Goal: Information Seeking & Learning: Check status

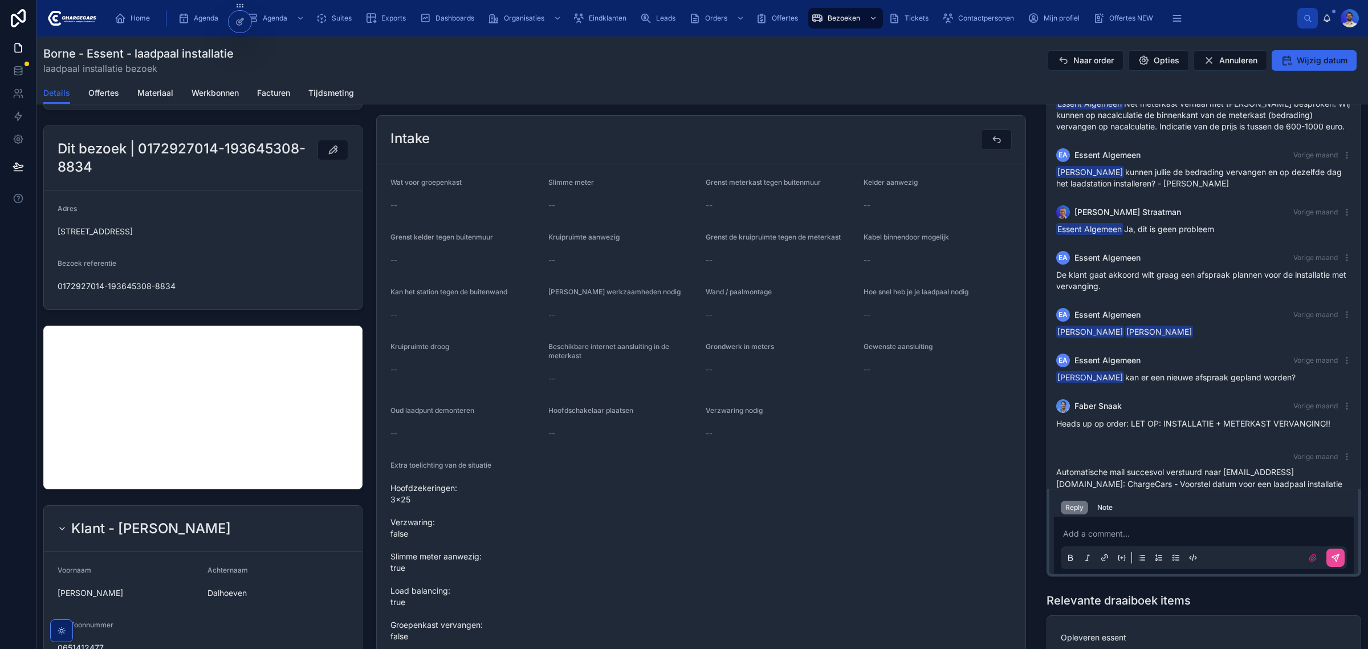
scroll to position [71, 0]
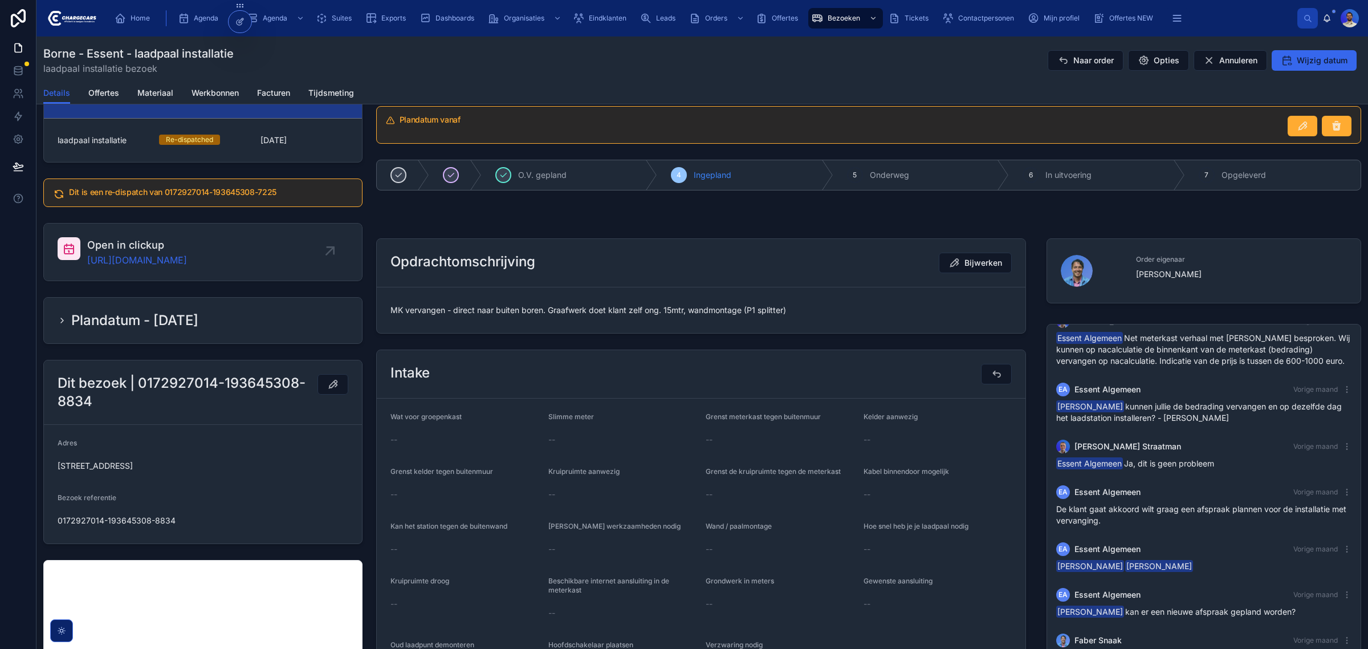
click at [254, 143] on div "laadpaal installatie Re-dispatched 15-8-2025" at bounding box center [203, 139] width 291 height 11
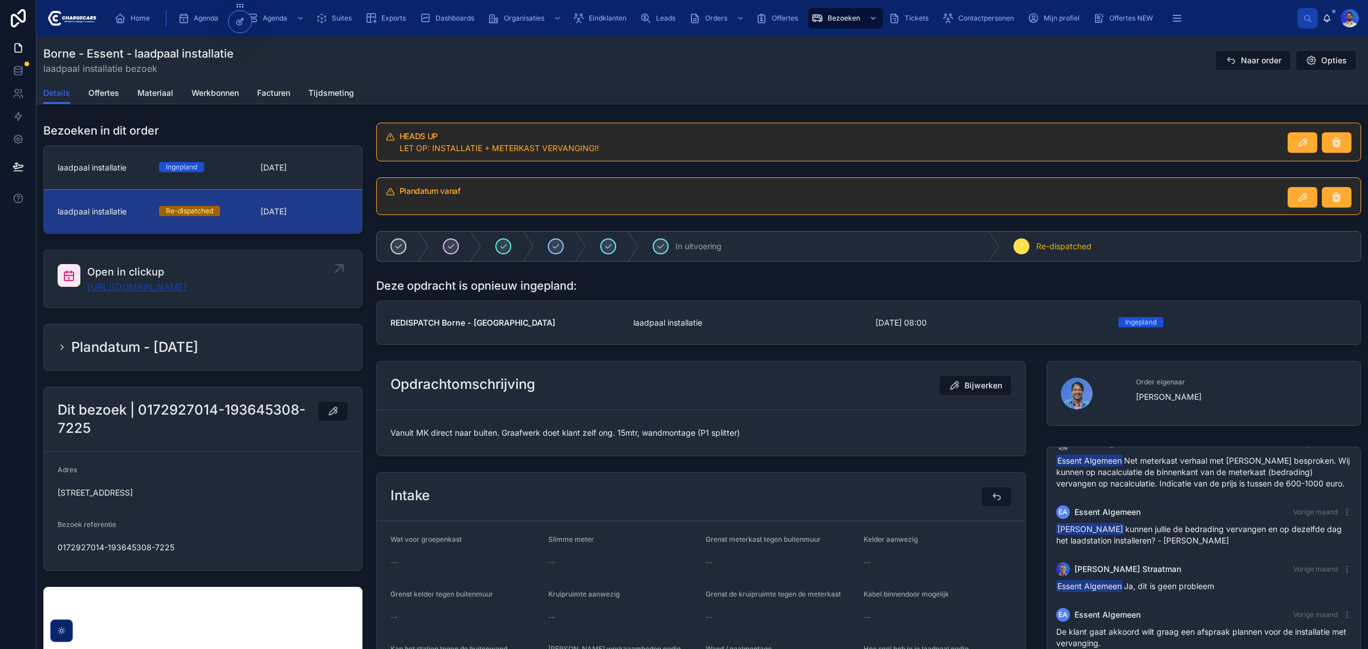
click at [187, 289] on link "https://app.clickup.com/t/86c4h8duf" at bounding box center [137, 287] width 100 height 14
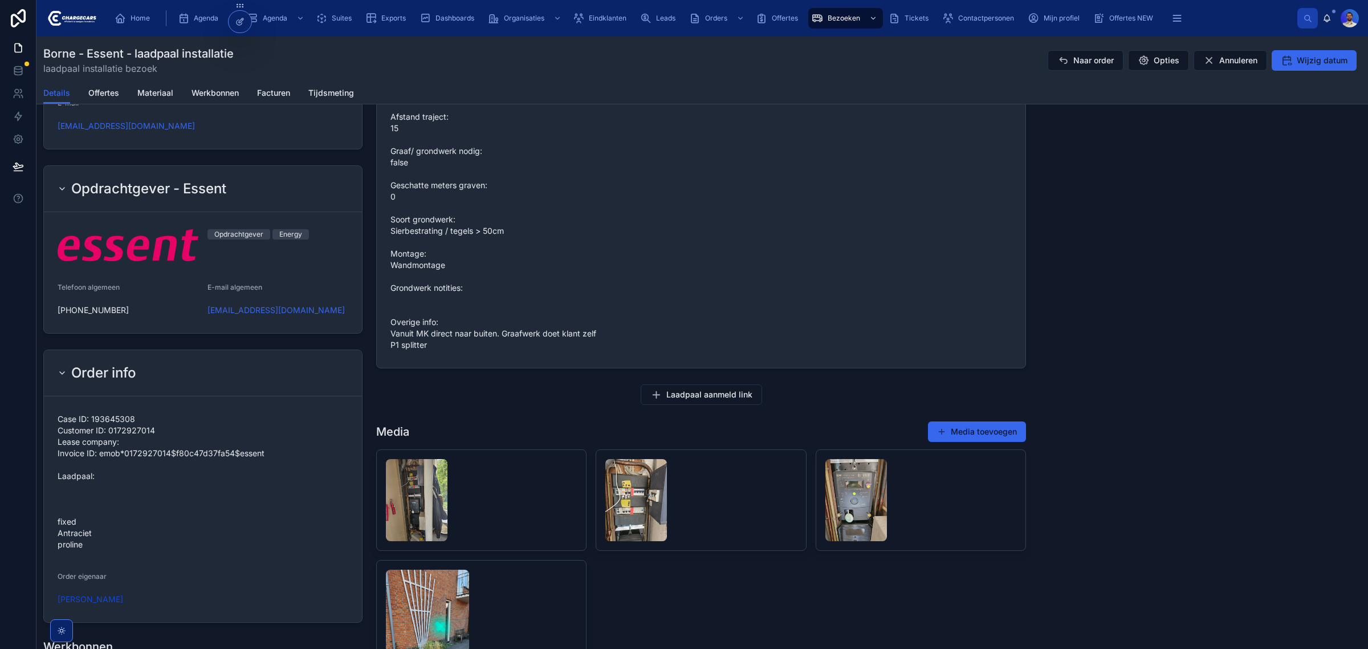
scroll to position [926, 0]
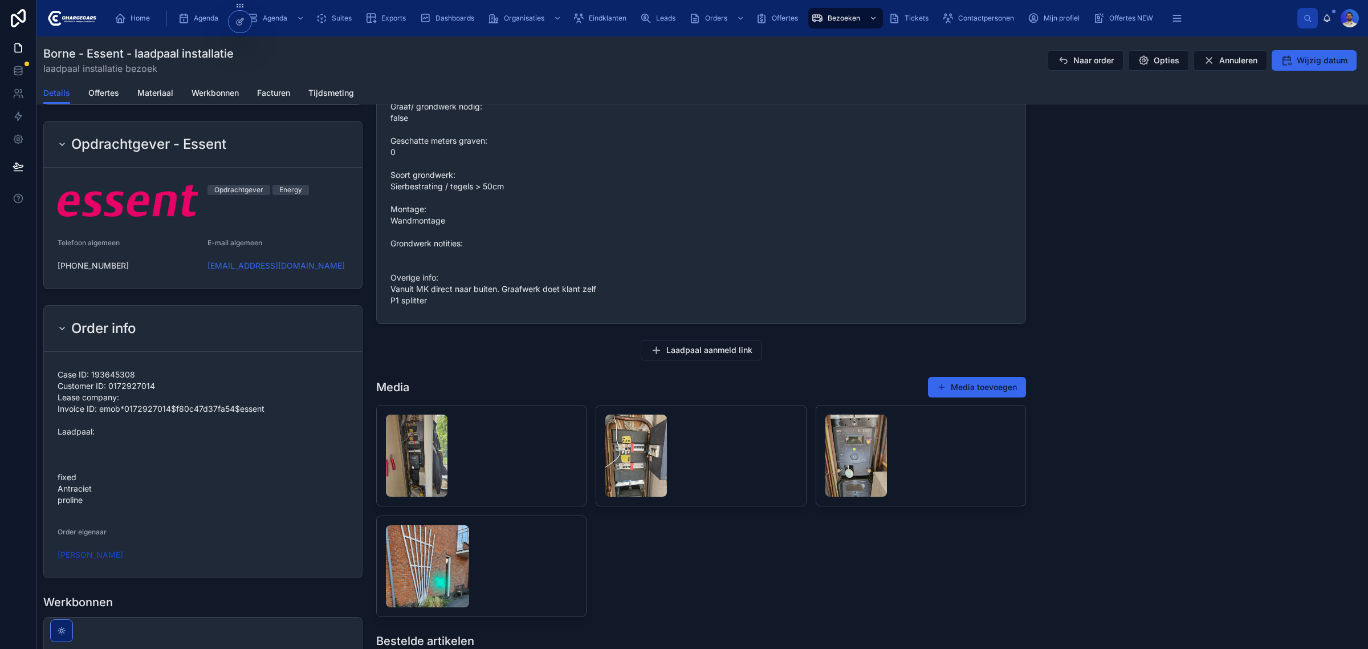
click at [69, 471] on span "Case ID: 193645308 Customer ID: 0172927014 Lease company: Invoice ID: emob*0172…" at bounding box center [203, 437] width 291 height 137
click at [75, 451] on span "Case ID: 193645308 Customer ID: 0172927014 Lease company: Invoice ID: emob*0172…" at bounding box center [203, 437] width 291 height 137
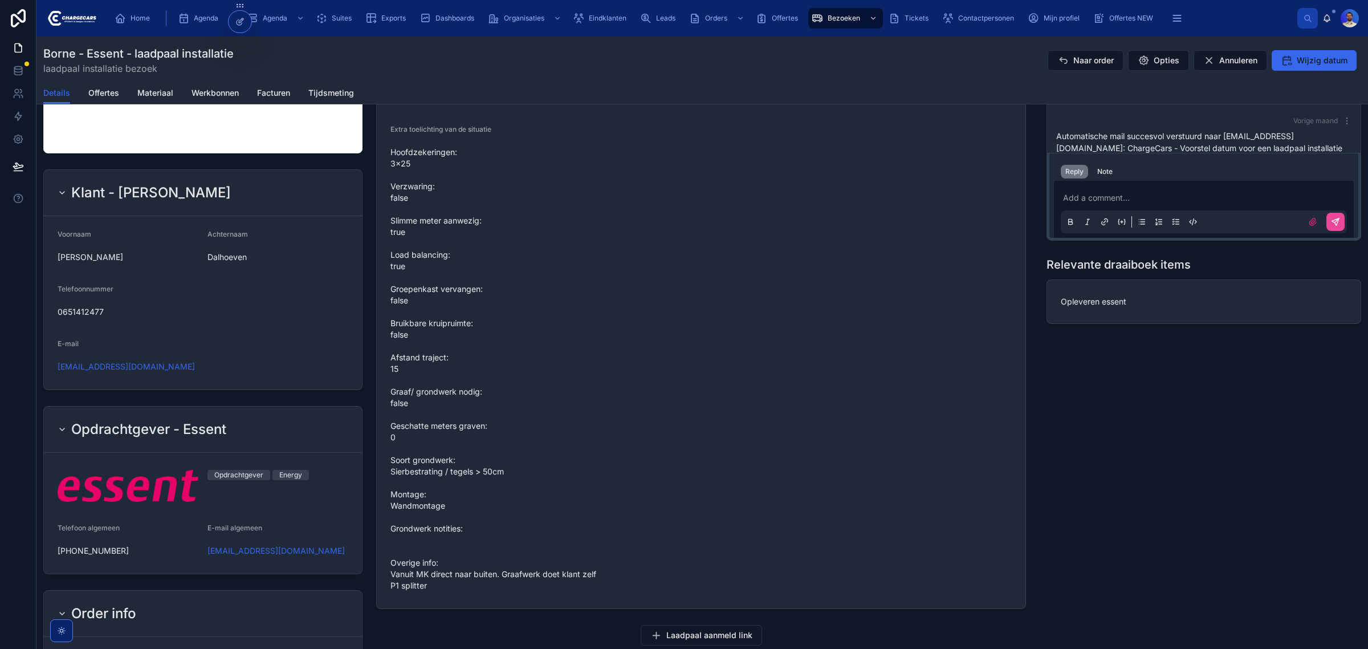
scroll to position [1068, 0]
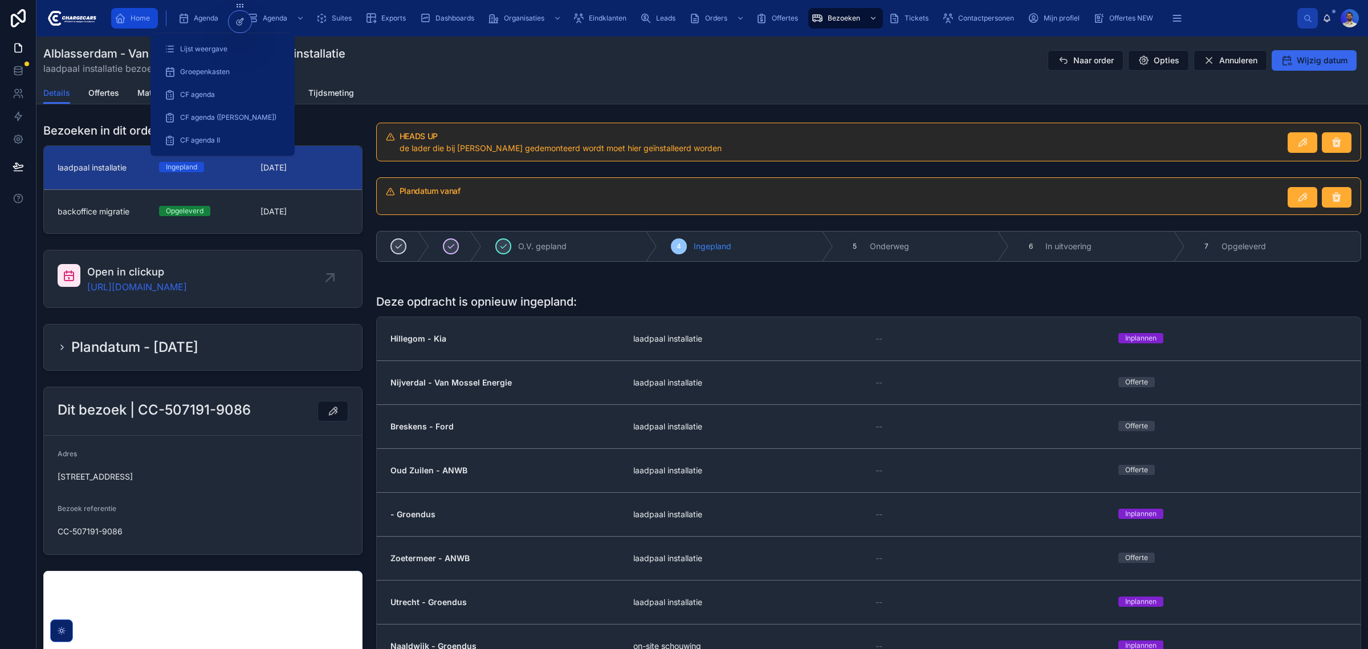
scroll to position [269, 0]
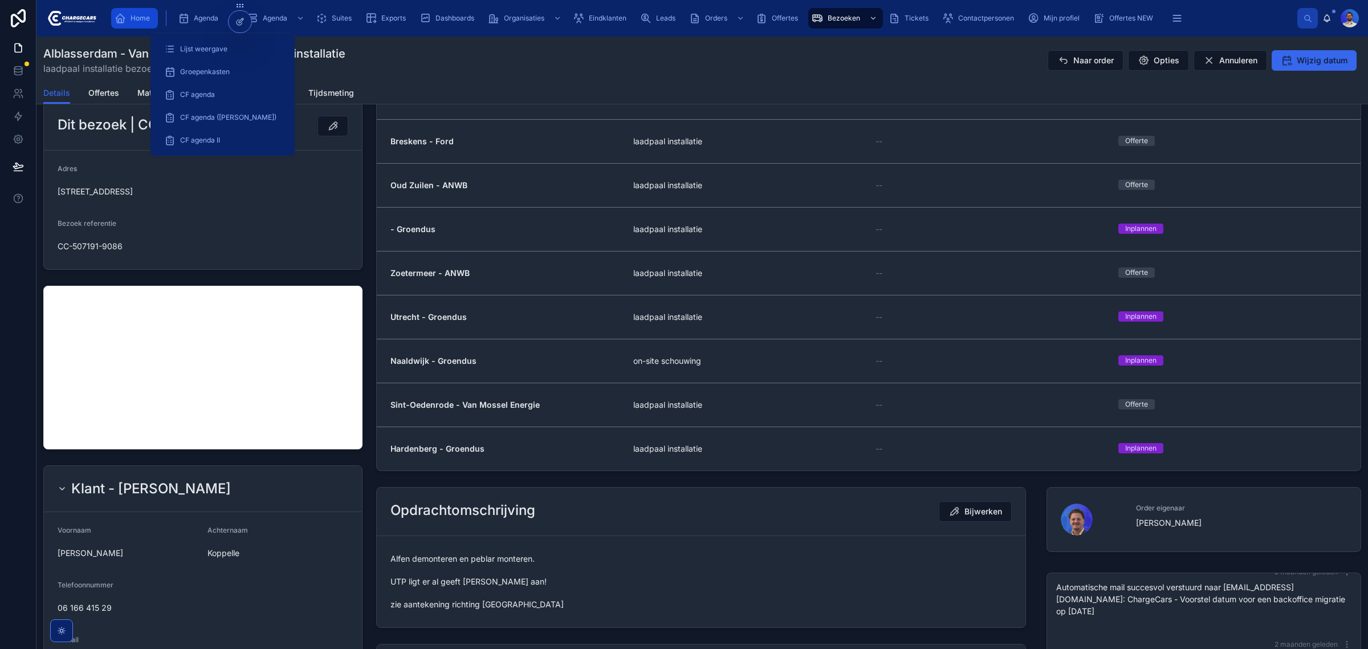
drag, startPoint x: 0, startPoint y: 0, endPoint x: 135, endPoint y: 15, distance: 135.9
click at [135, 15] on span "Home" at bounding box center [139, 18] width 19 height 9
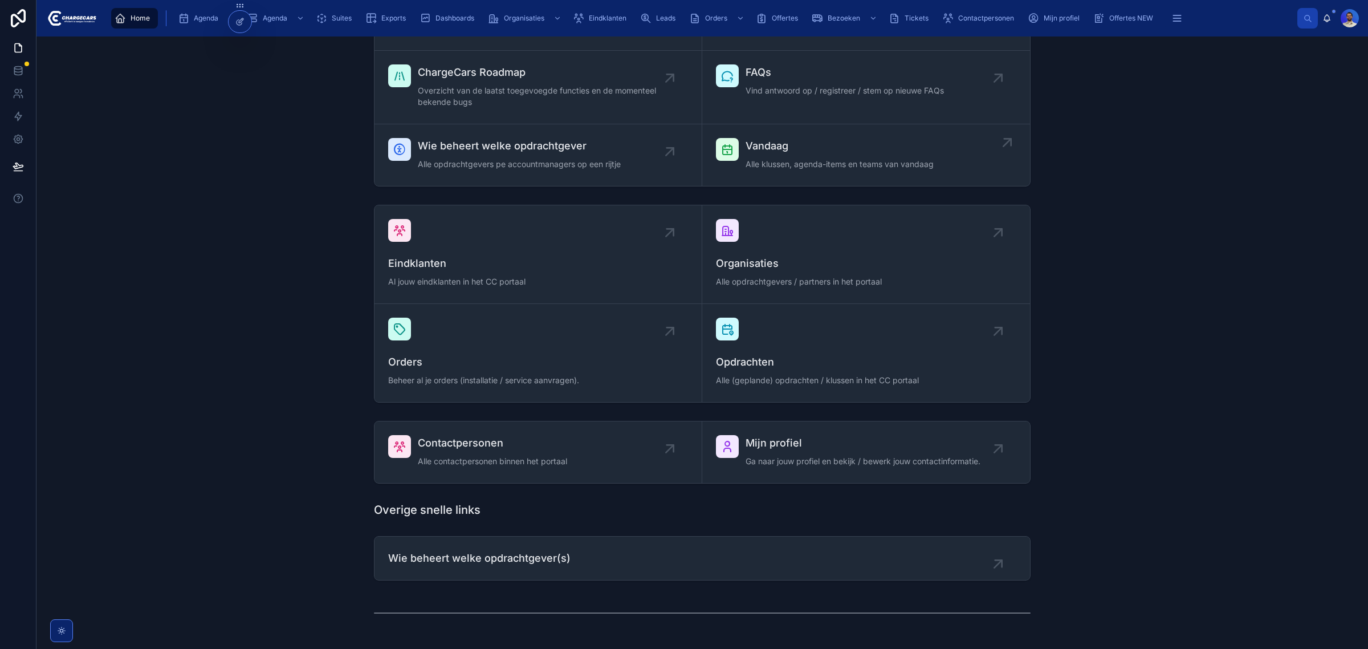
scroll to position [110, 0]
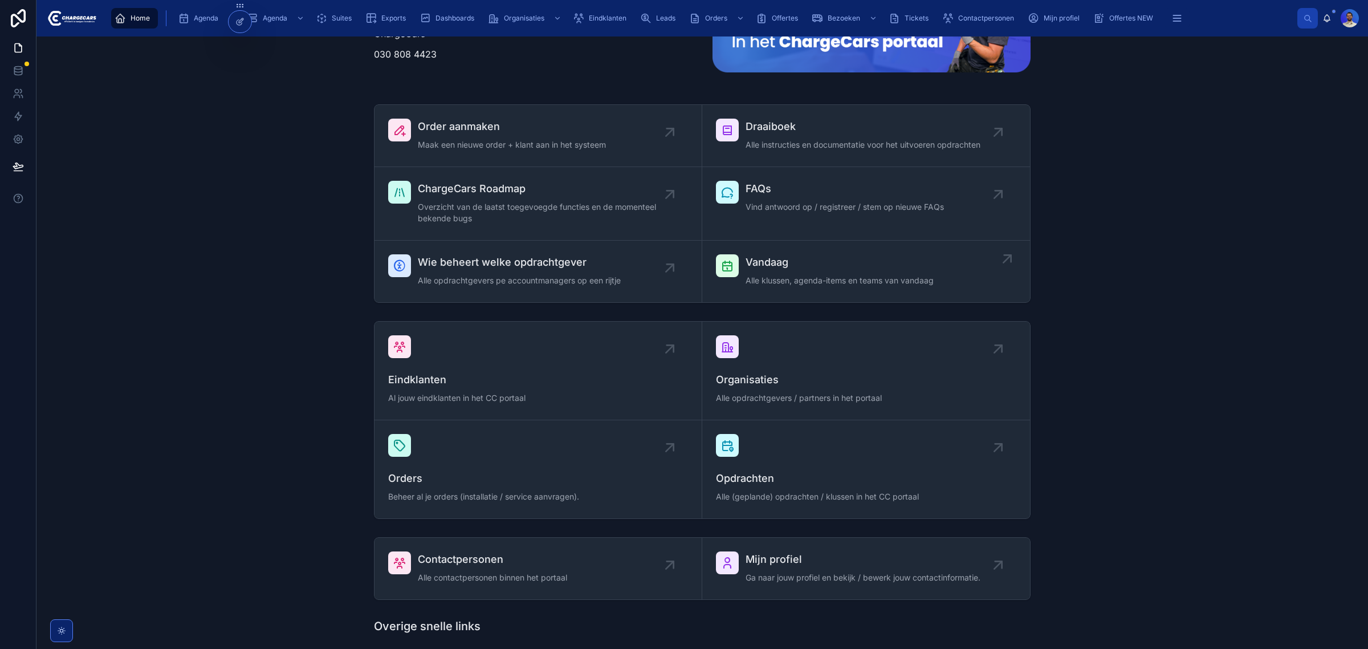
click at [793, 279] on span "Alle klussen, agenda-items en teams van vandaag" at bounding box center [839, 280] width 188 height 11
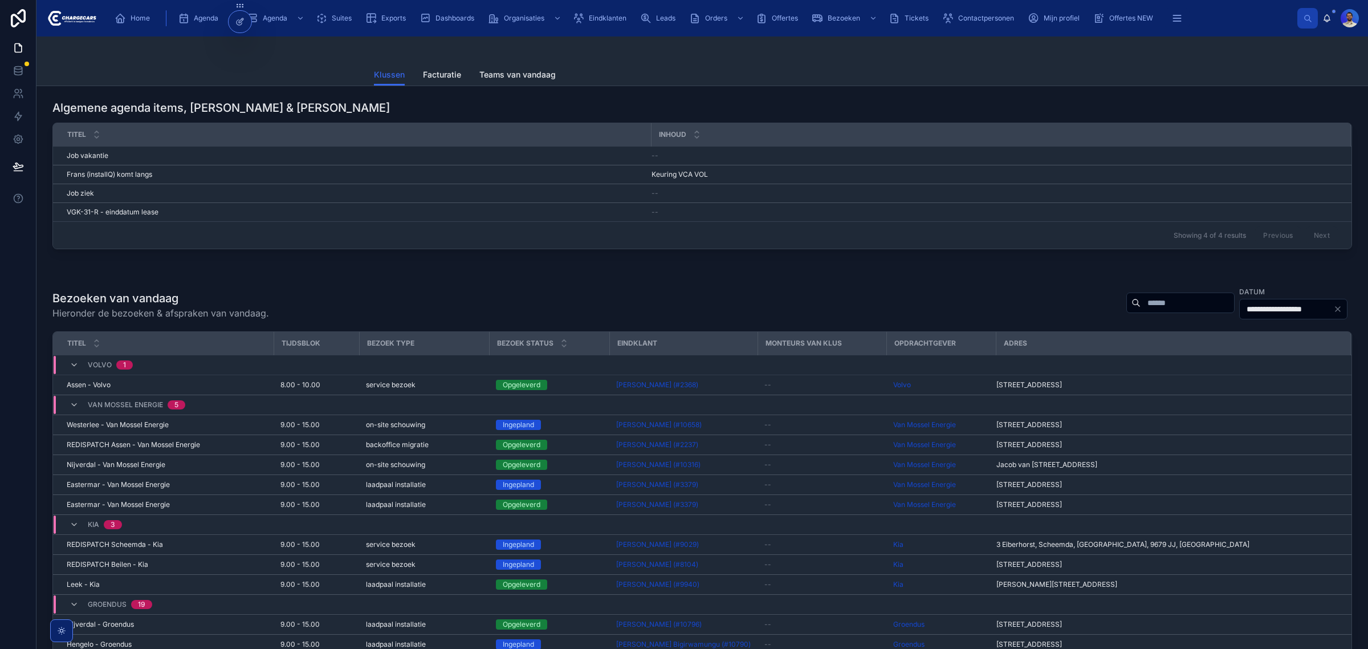
click at [1135, 215] on div "--" at bounding box center [993, 211] width 685 height 9
click at [1140, 297] on input "text" at bounding box center [1186, 303] width 93 height 16
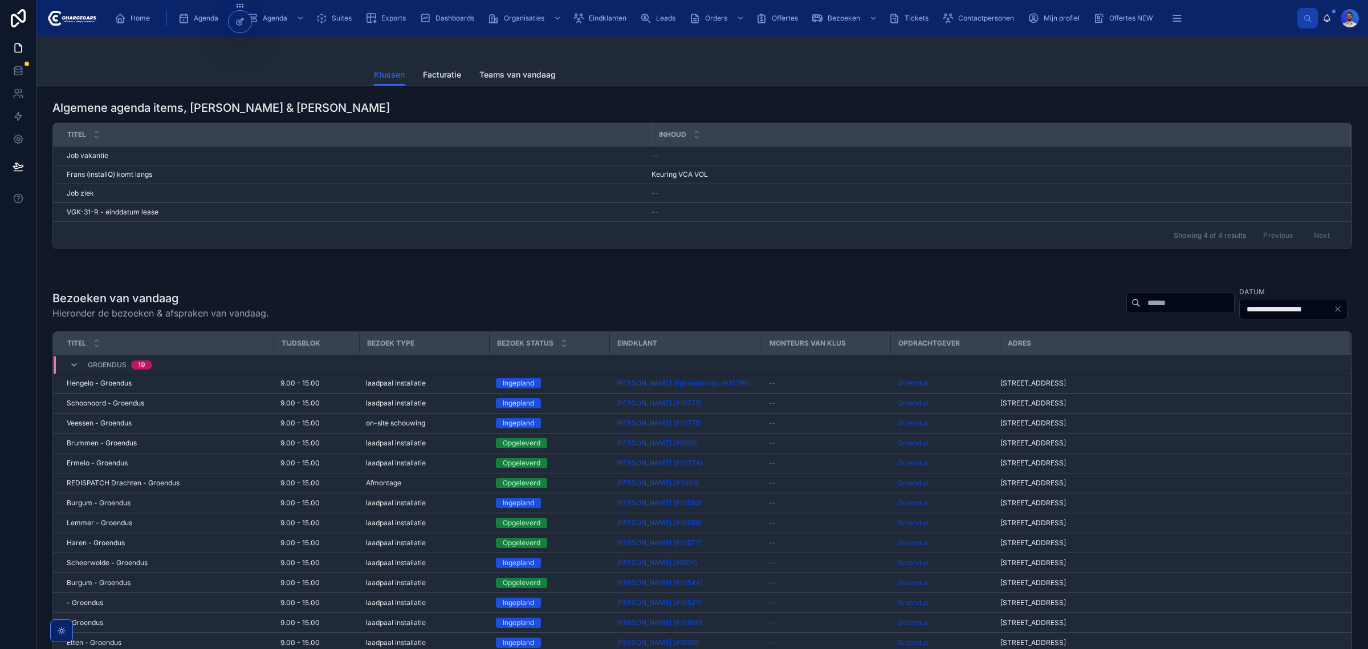
scroll to position [414, 0]
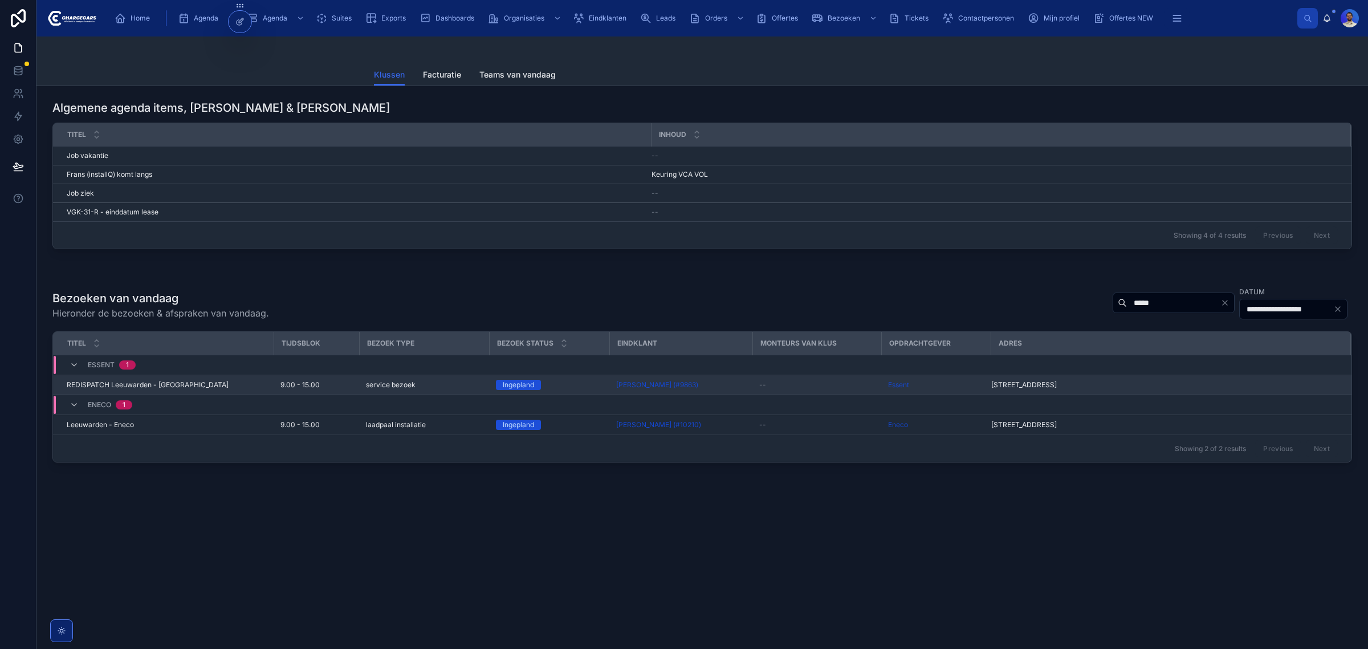
type input "*****"
click at [249, 386] on div "REDISPATCH Leeuwarden - Essent REDISPATCH Leeuwarden - Essent" at bounding box center [167, 384] width 200 height 9
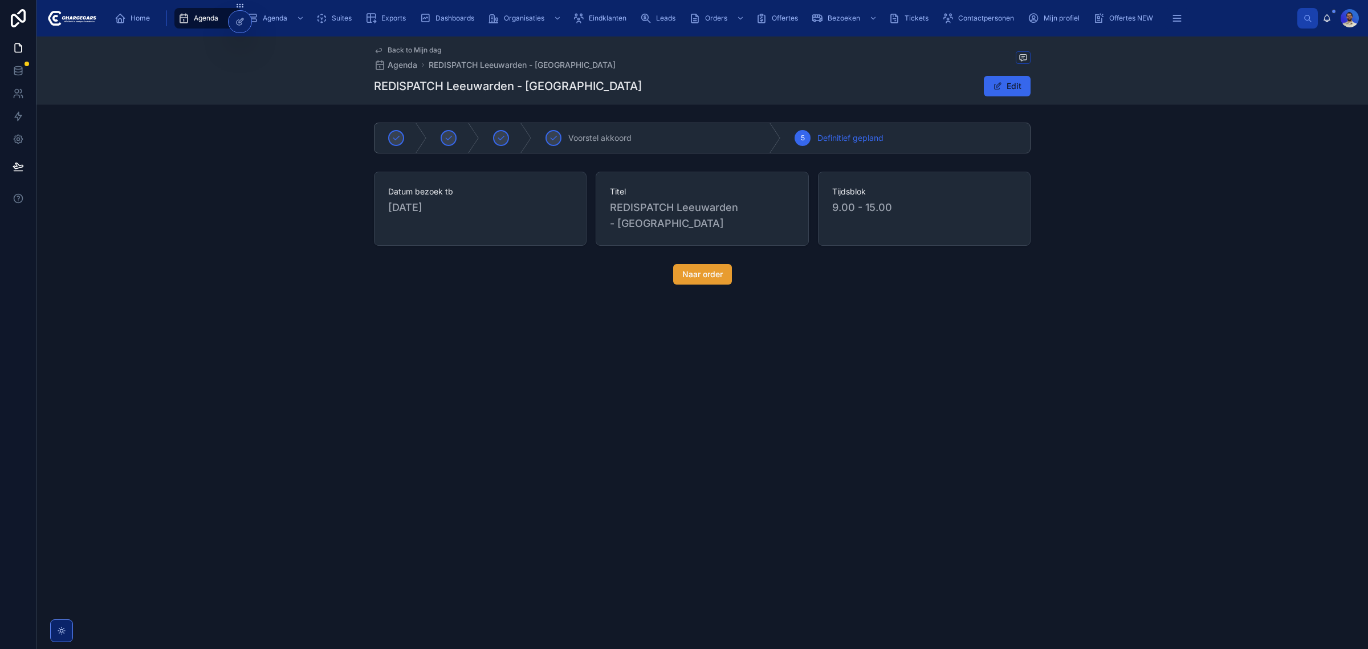
click at [728, 264] on button "Naar order" at bounding box center [702, 274] width 59 height 21
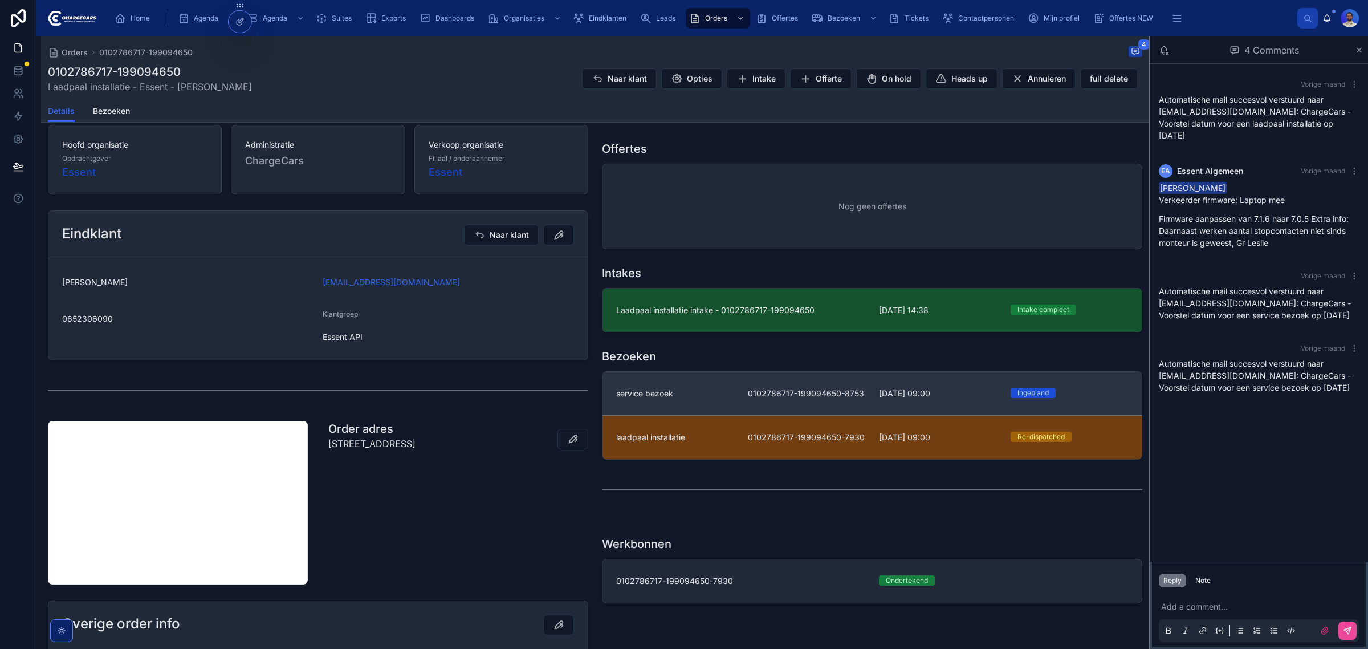
scroll to position [214, 0]
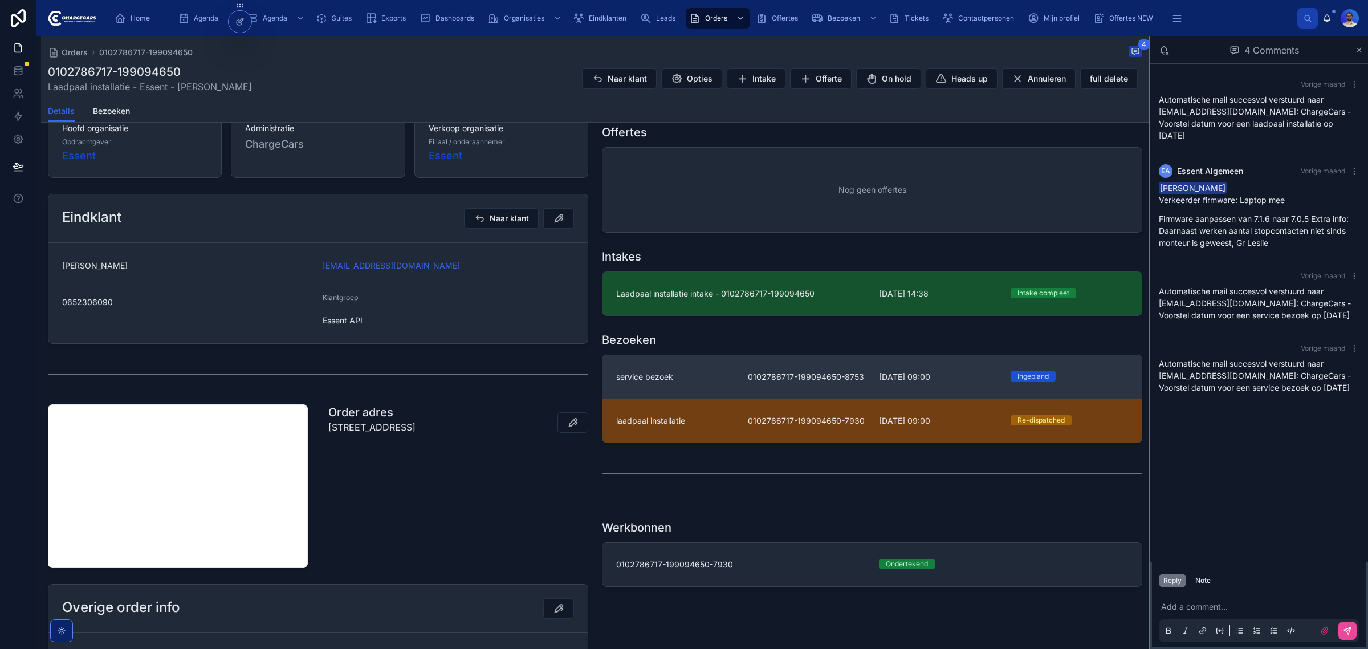
click at [761, 377] on span "0102786717-199094650-8753" at bounding box center [807, 376] width 118 height 11
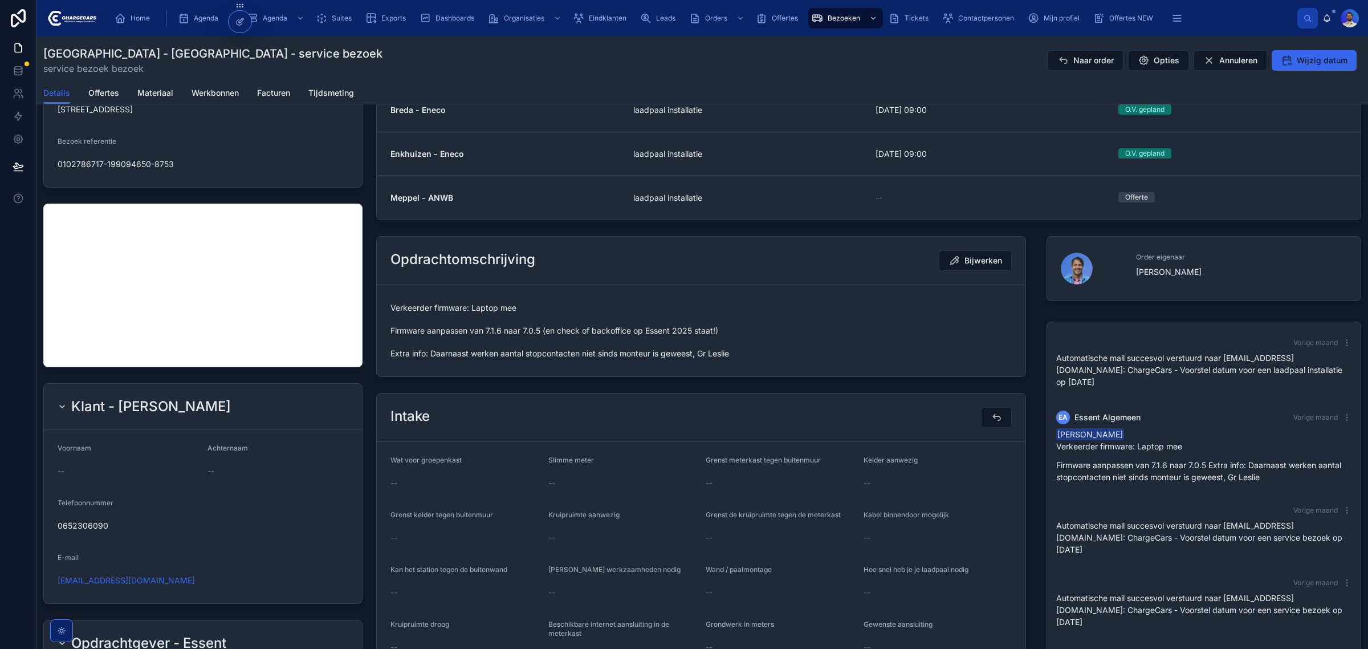
scroll to position [464, 0]
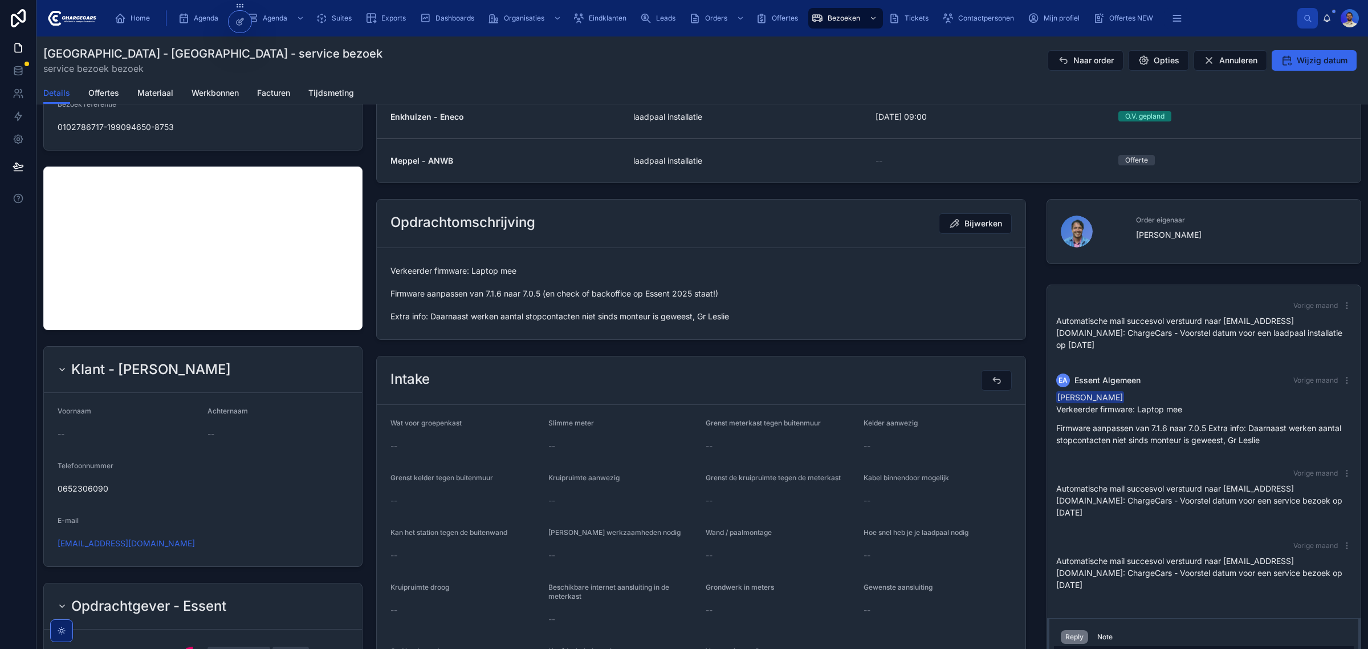
click at [454, 321] on span "Verkeerder firmware: Laptop mee Firmware aanpassen van 7.1.6 naar 7.0.5 (en che…" at bounding box center [700, 293] width 621 height 57
click at [466, 320] on span "Verkeerder firmware: Laptop mee Firmware aanpassen van 7.1.6 naar 7.0.5 (en che…" at bounding box center [700, 293] width 621 height 57
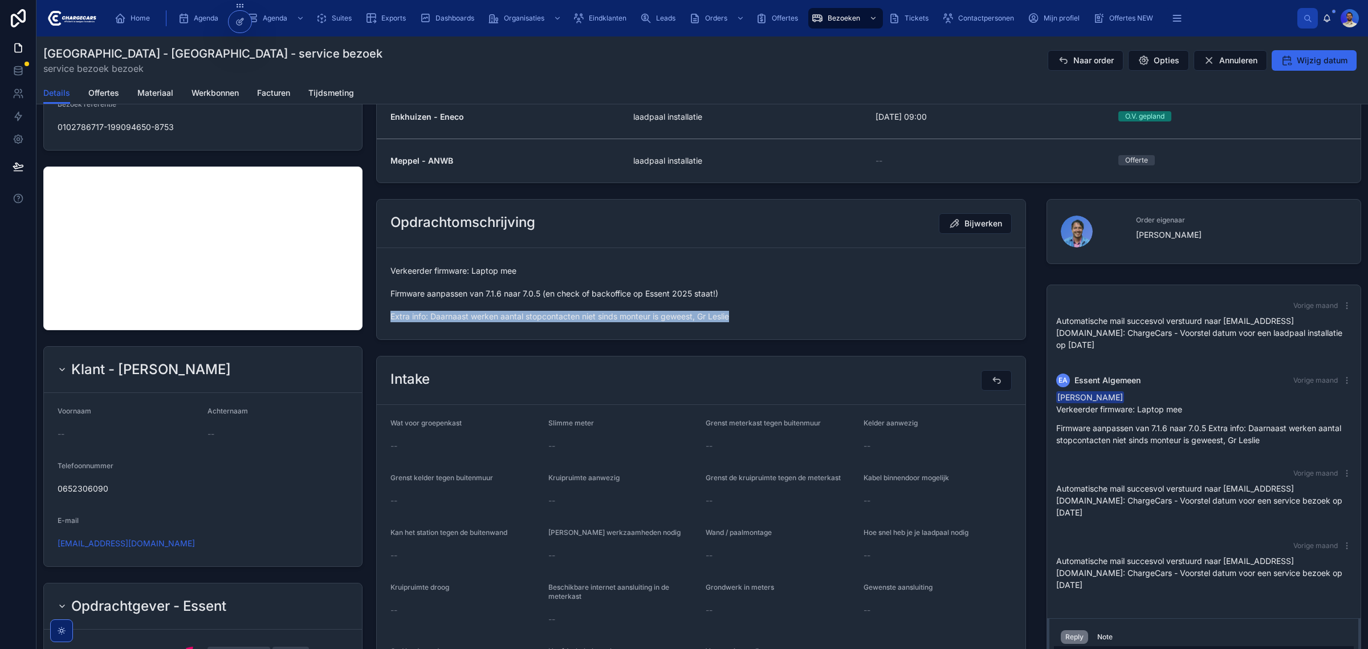
click at [466, 320] on span "Verkeerder firmware: Laptop mee Firmware aanpassen van 7.1.6 naar 7.0.5 (en che…" at bounding box center [700, 293] width 621 height 57
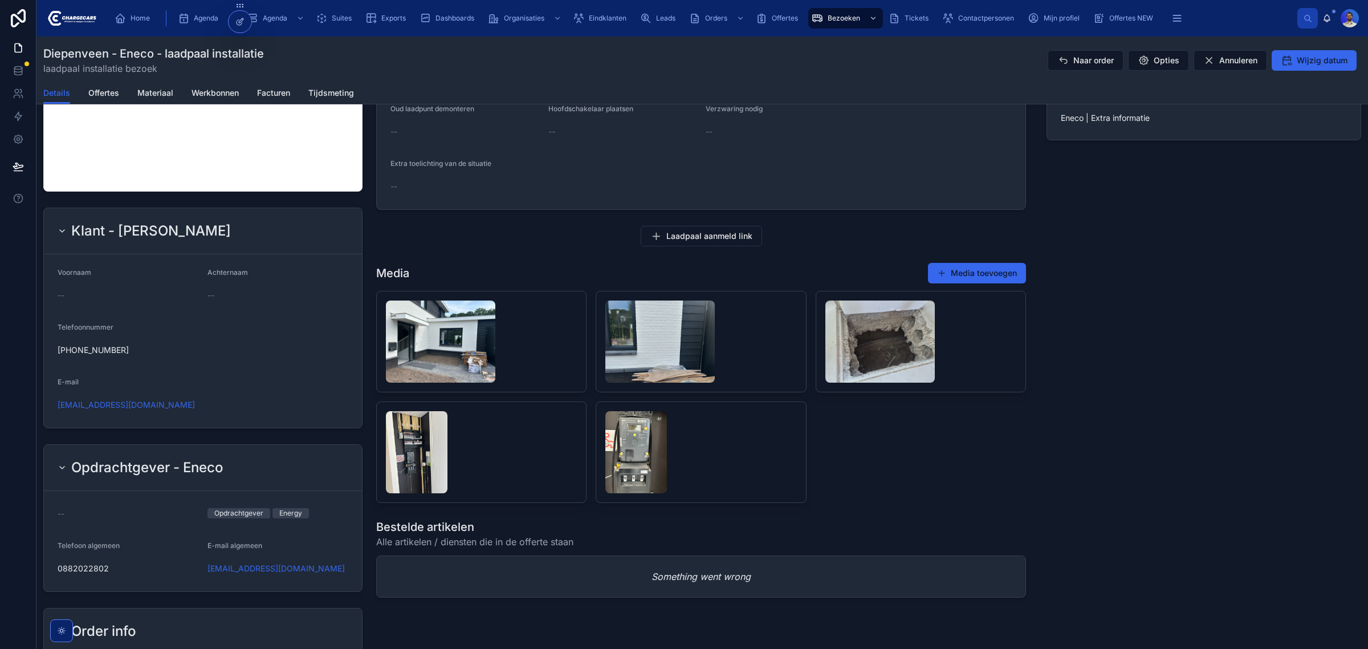
scroll to position [71, 0]
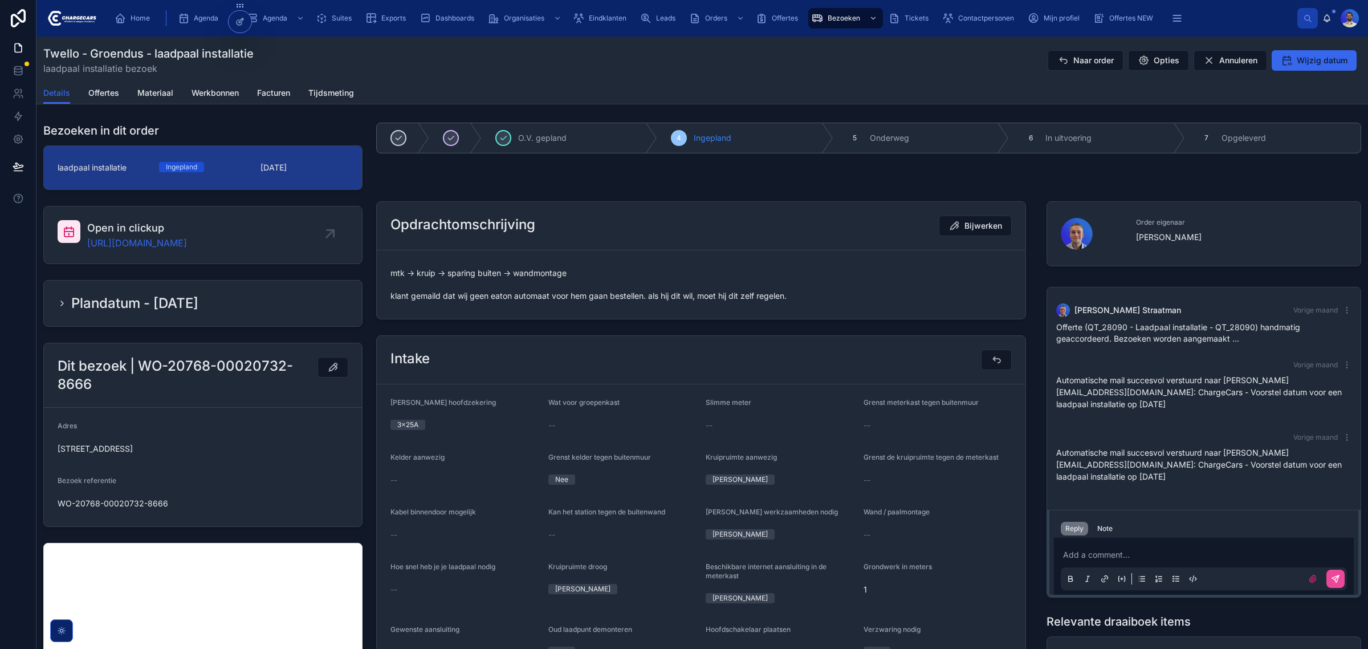
click at [528, 295] on span "mtk -> kruip -> sparing buiten -> wandmontage klant gemaild dat wij geen eaton …" at bounding box center [700, 284] width 621 height 34
click at [510, 295] on span "mtk -> kruip -> sparing buiten -> wandmontage klant gemaild dat wij geen eaton …" at bounding box center [700, 284] width 621 height 34
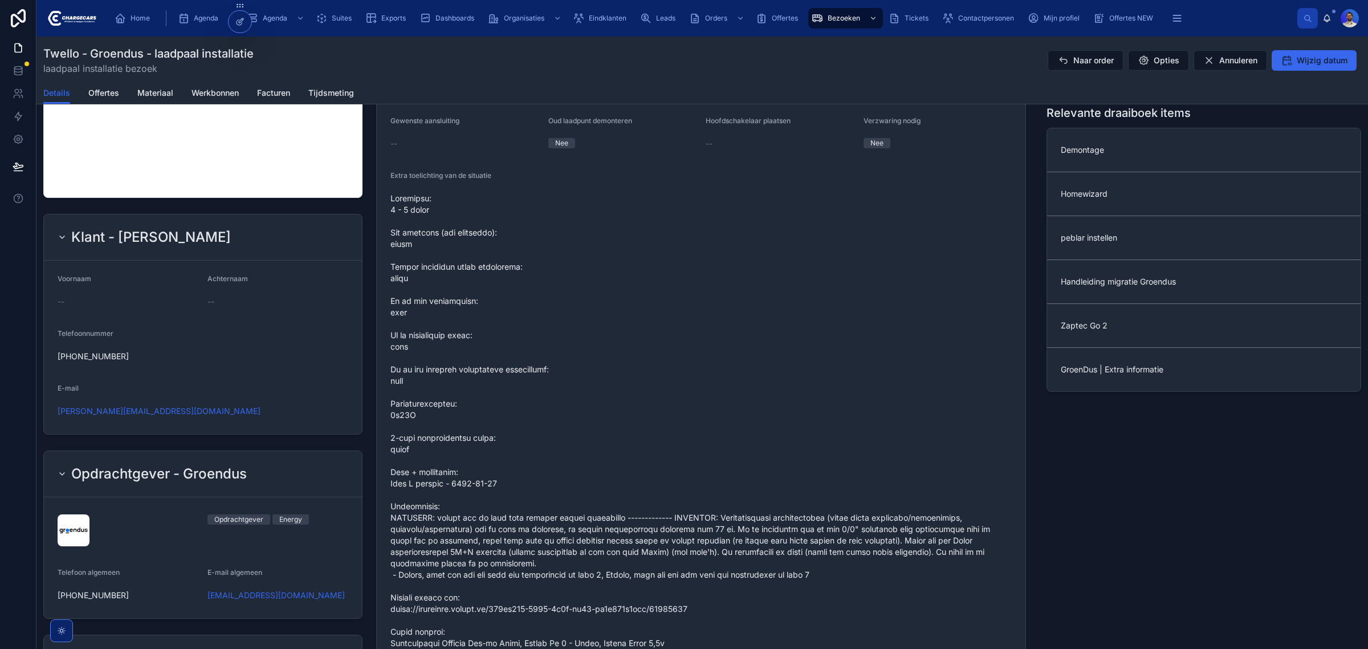
scroll to position [712, 0]
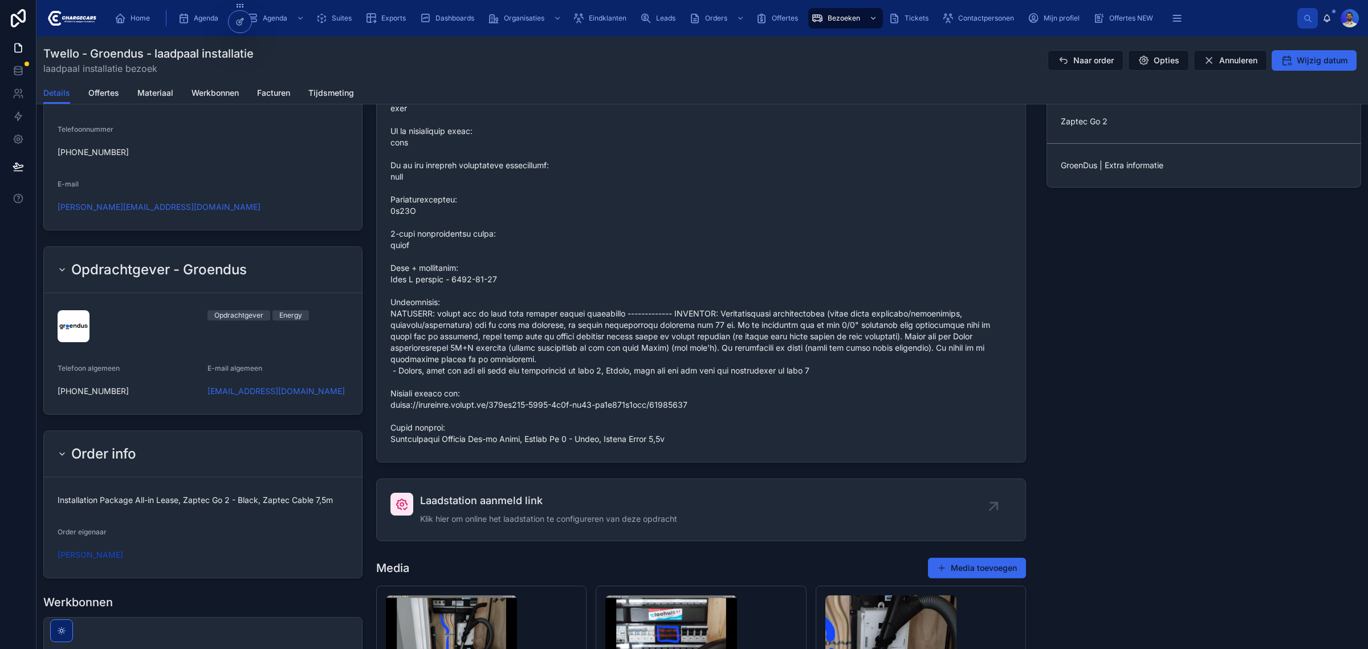
click at [534, 325] on span at bounding box center [700, 217] width 621 height 456
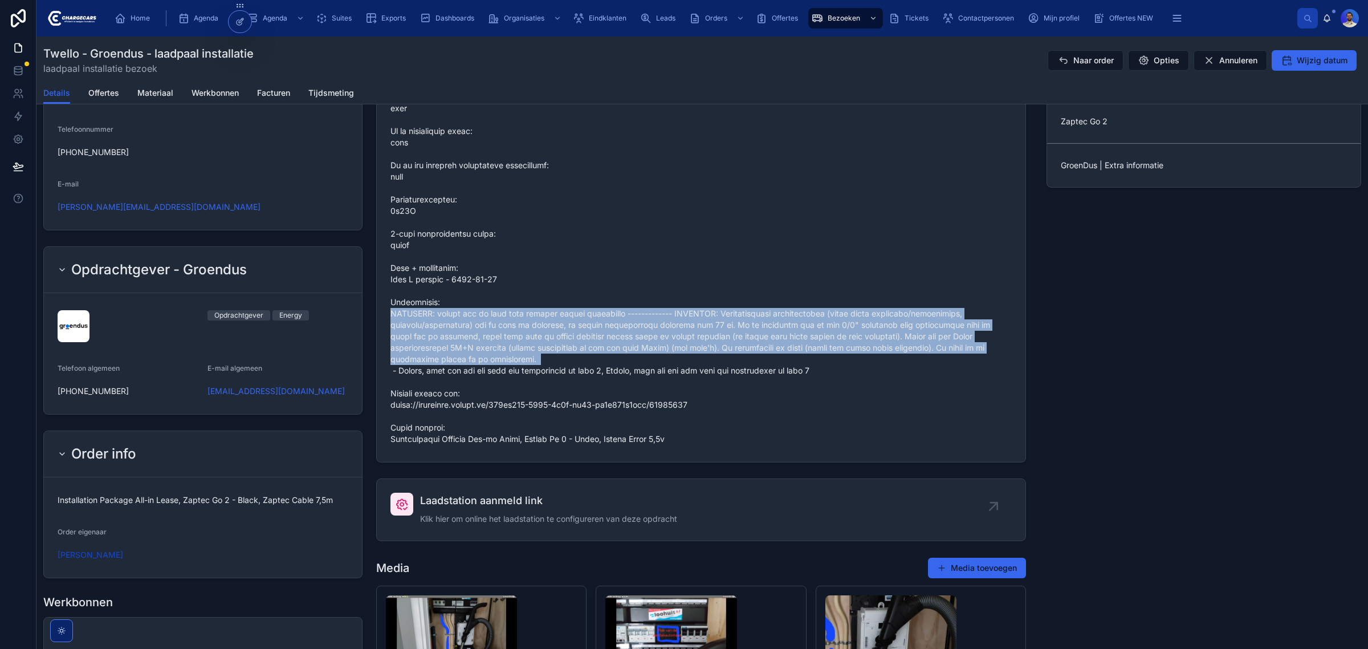
click at [534, 325] on span at bounding box center [700, 217] width 621 height 456
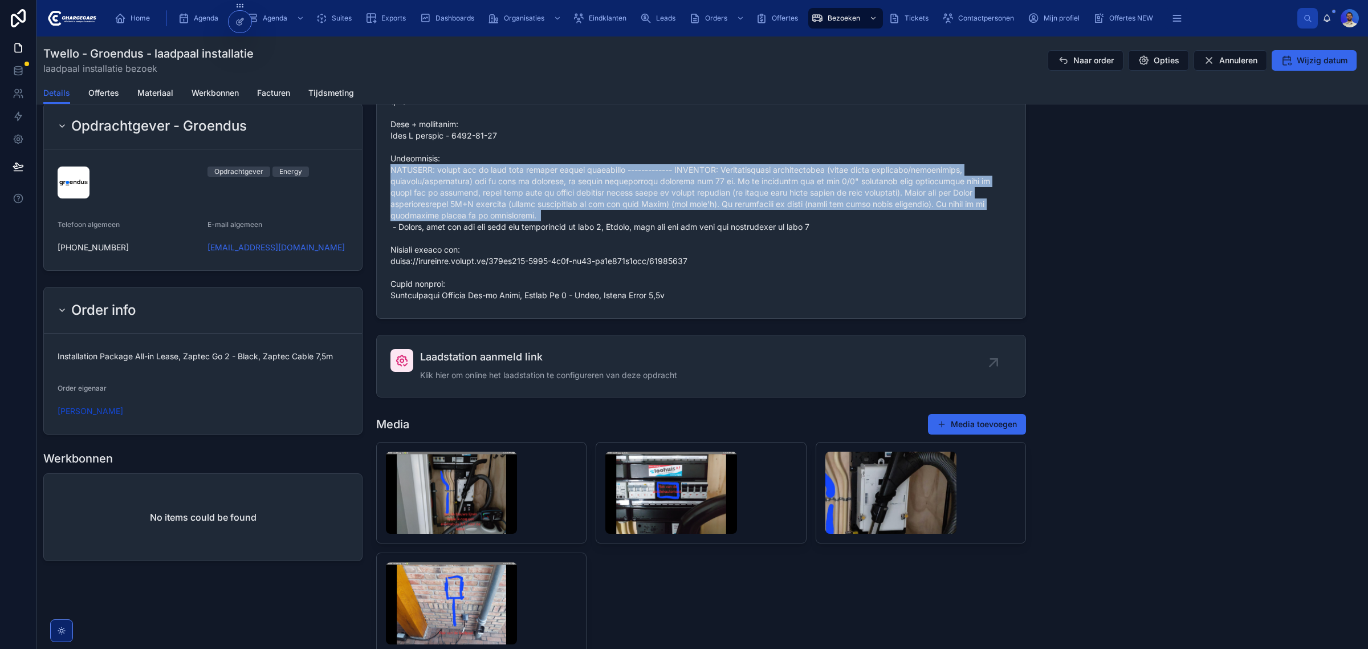
scroll to position [855, 0]
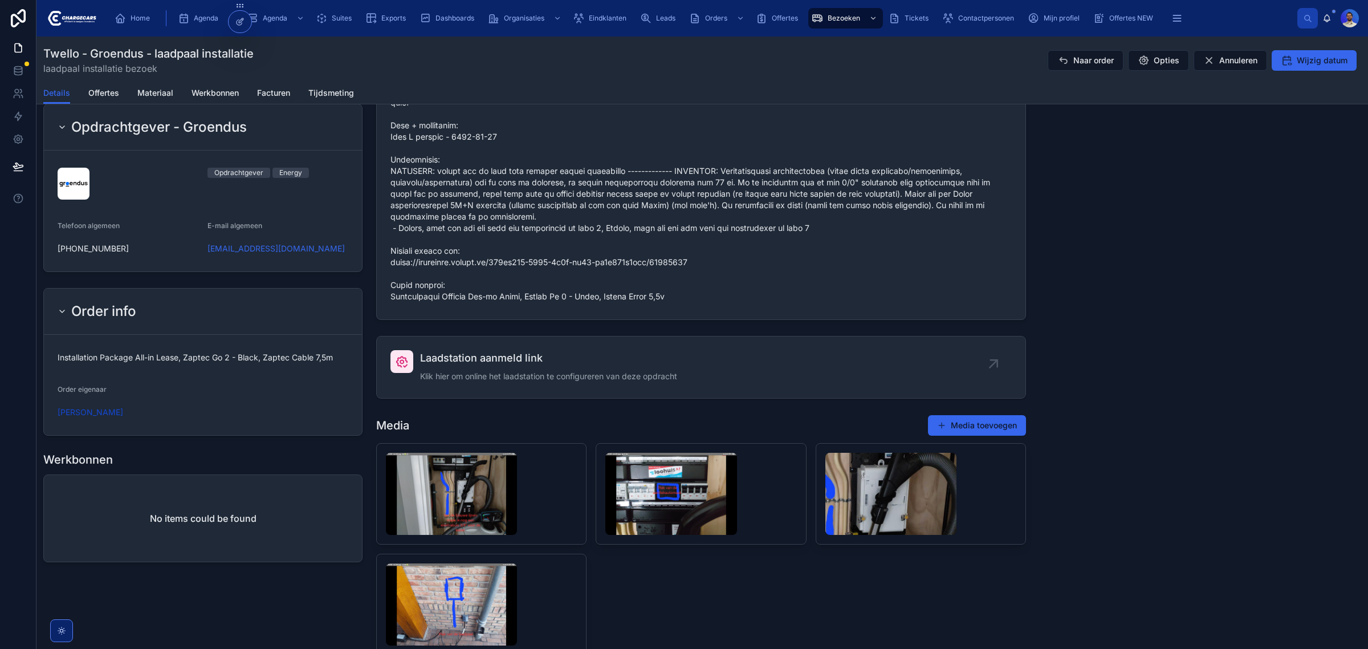
click at [240, 354] on span "Installation Package All-in Lease, Zaptec Go 2 - Black, Zaptec Cable 7,5m" at bounding box center [203, 357] width 291 height 11
copy span "Installation Package All-in Lease, Zaptec Go 2 - Black, Zaptec Cable 7,5m"
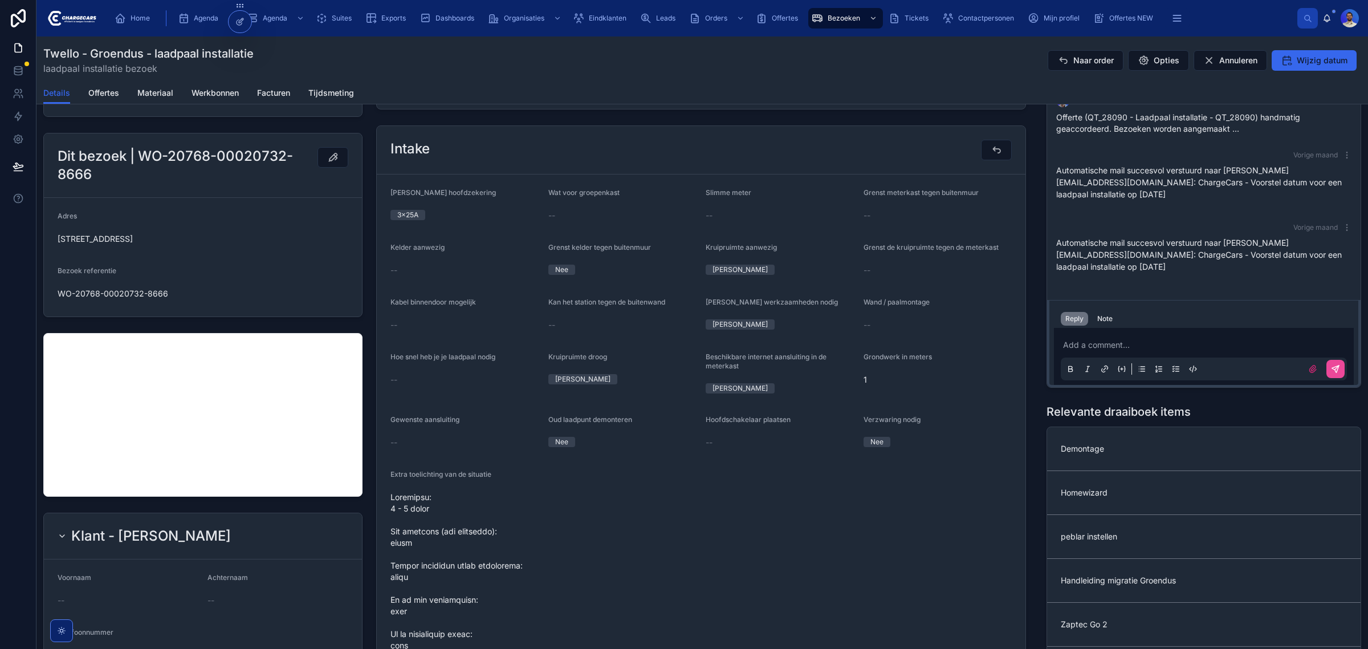
scroll to position [0, 0]
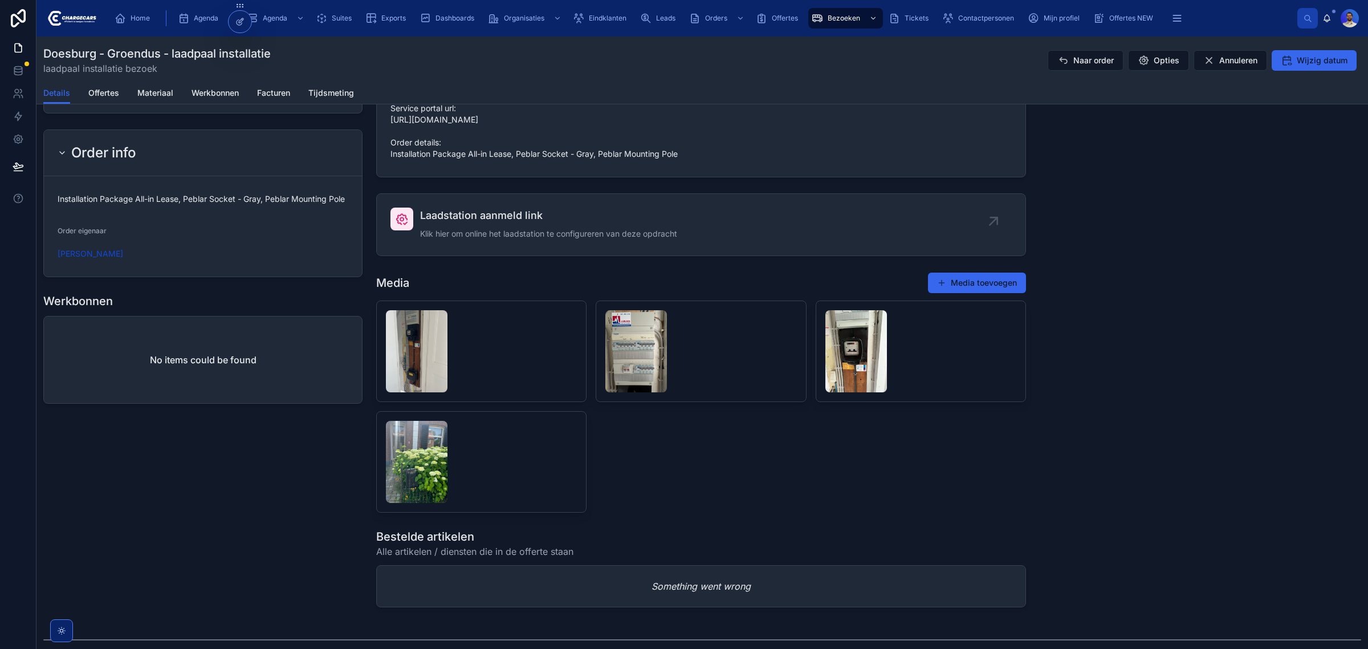
scroll to position [855, 0]
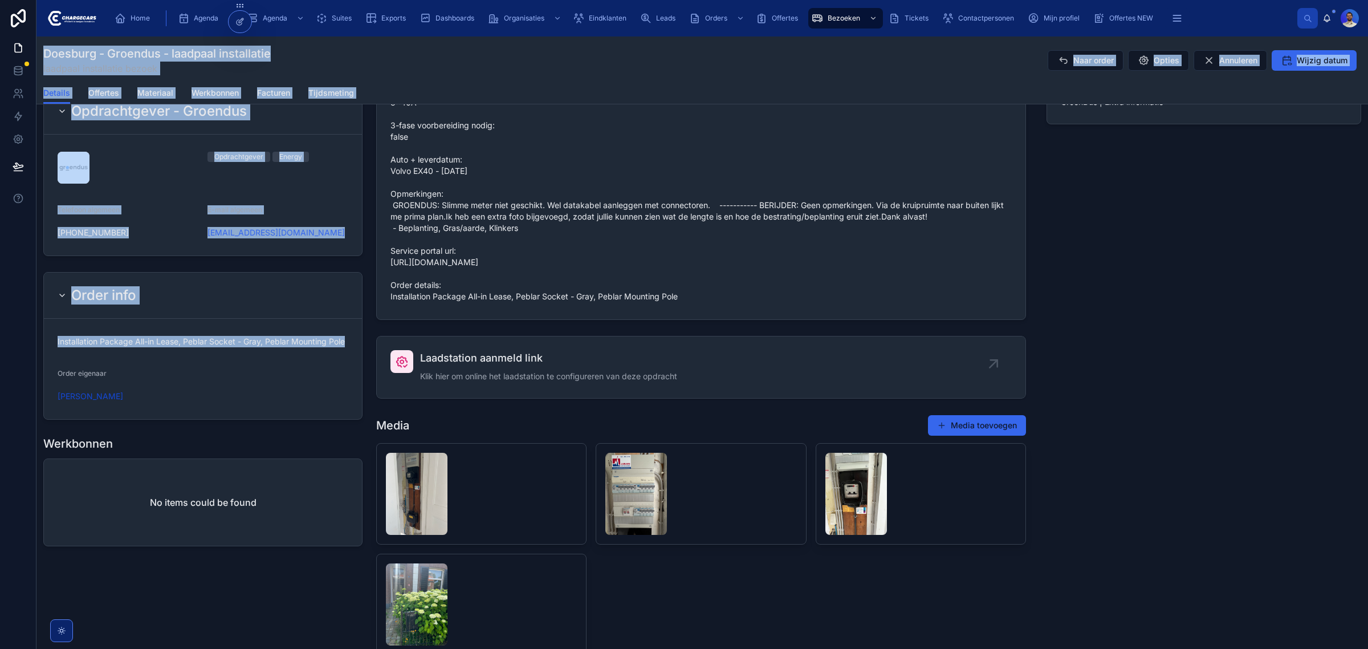
drag, startPoint x: 178, startPoint y: 366, endPoint x: 24, endPoint y: 355, distance: 154.9
click at [24, 355] on div "Home Agenda Agenda Suites Exports Dashboards Organisaties Eindklanten Leads Ord…" at bounding box center [684, 324] width 1368 height 649
click at [66, 347] on span "Installation Package All-in Lease, Peblar Socket - Gray, Peblar Mounting Pole" at bounding box center [203, 341] width 291 height 11
click at [70, 347] on span "Installation Package All-in Lease, Peblar Socket - Gray, Peblar Mounting Pole" at bounding box center [203, 341] width 291 height 11
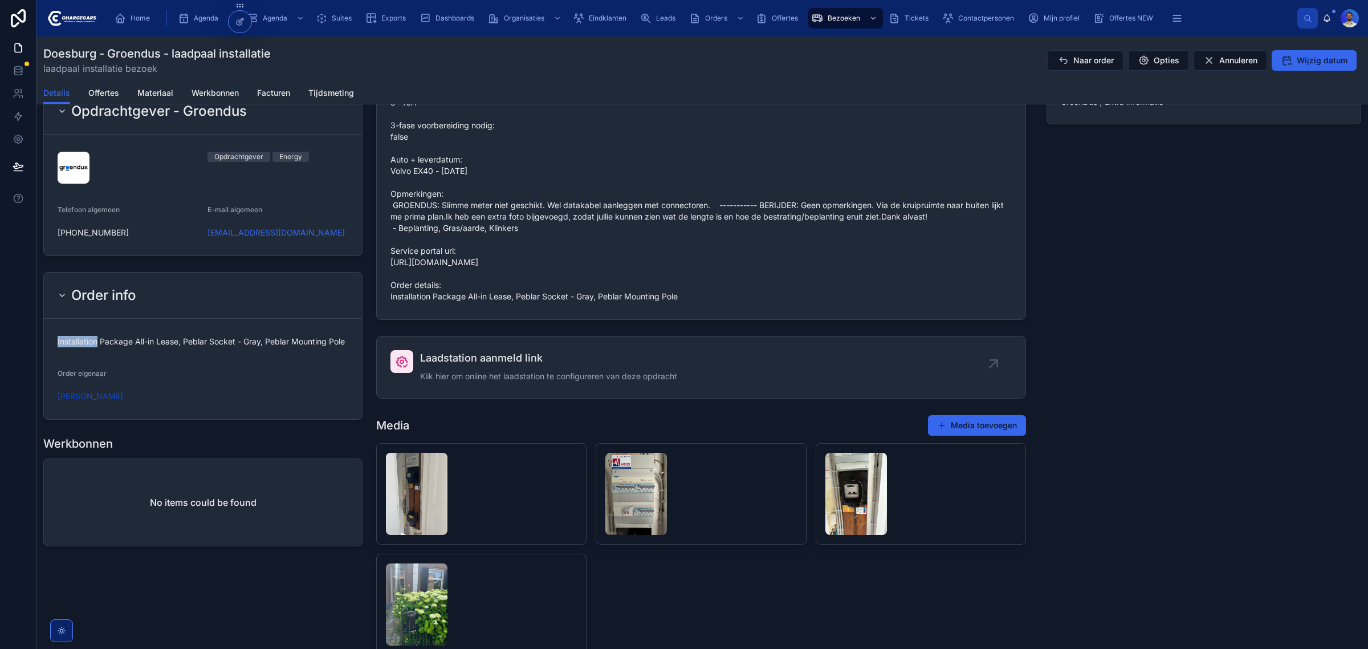
click at [70, 347] on span "Installation Package All-in Lease, Peblar Socket - Gray, Peblar Mounting Pole" at bounding box center [203, 341] width 291 height 11
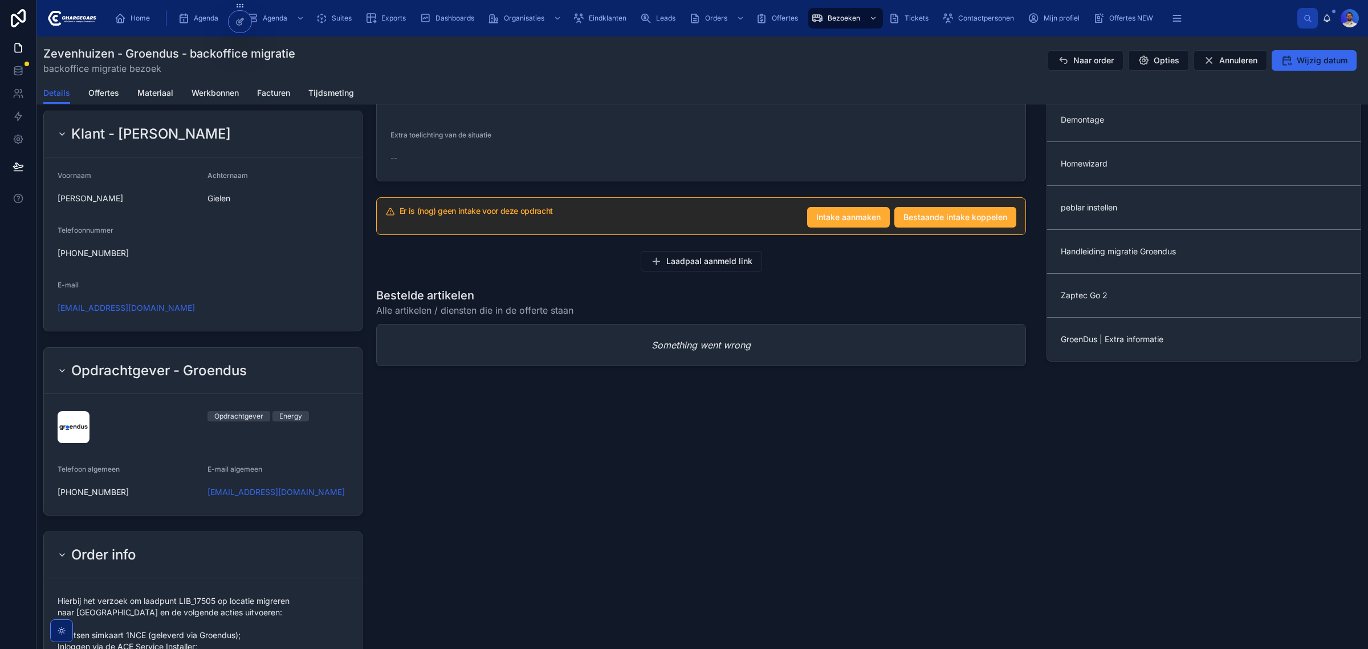
scroll to position [784, 0]
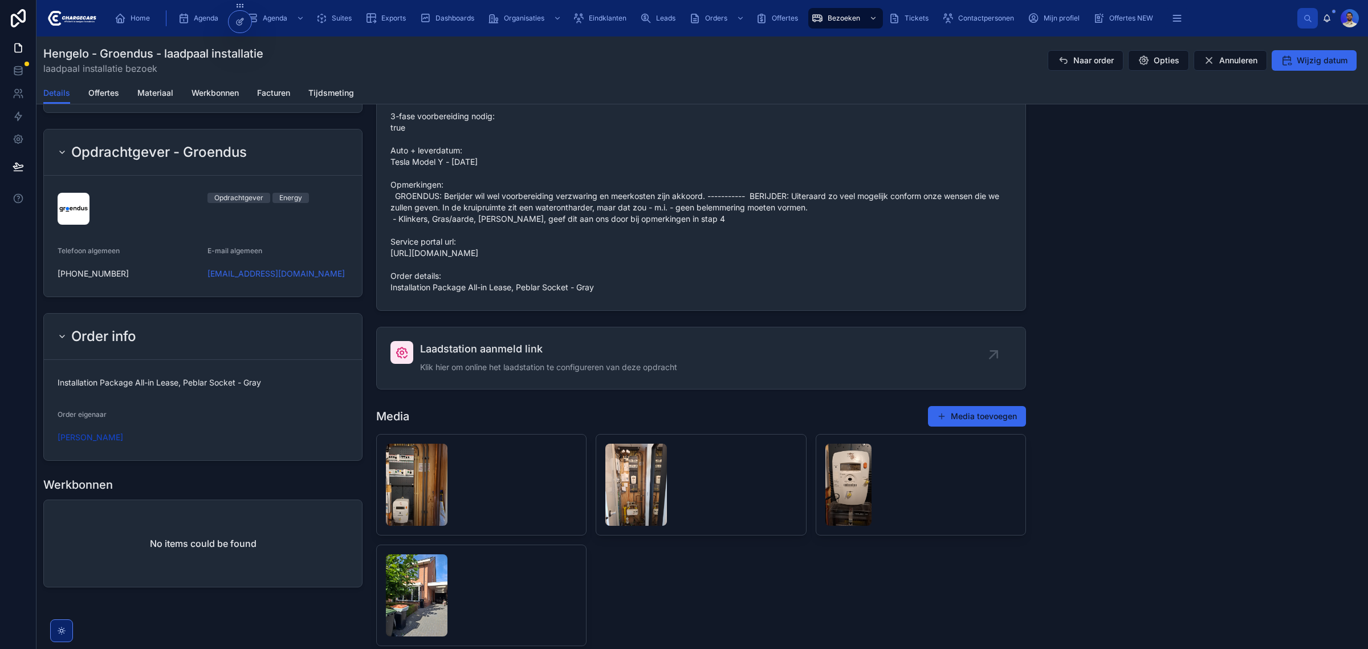
scroll to position [855, 0]
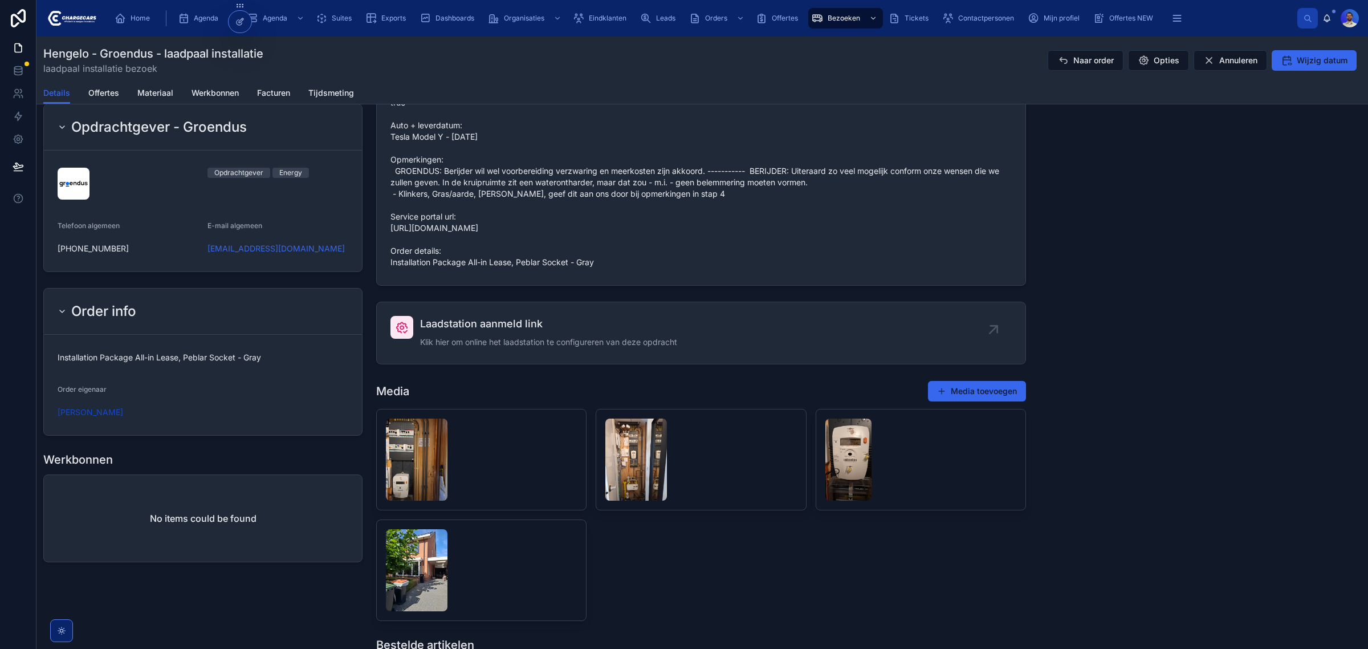
click at [200, 363] on span "Installation Package All-in Lease, Peblar Socket - Gray" at bounding box center [203, 357] width 291 height 11
copy span "Installation Package All-in Lease, Peblar Socket - Gray"
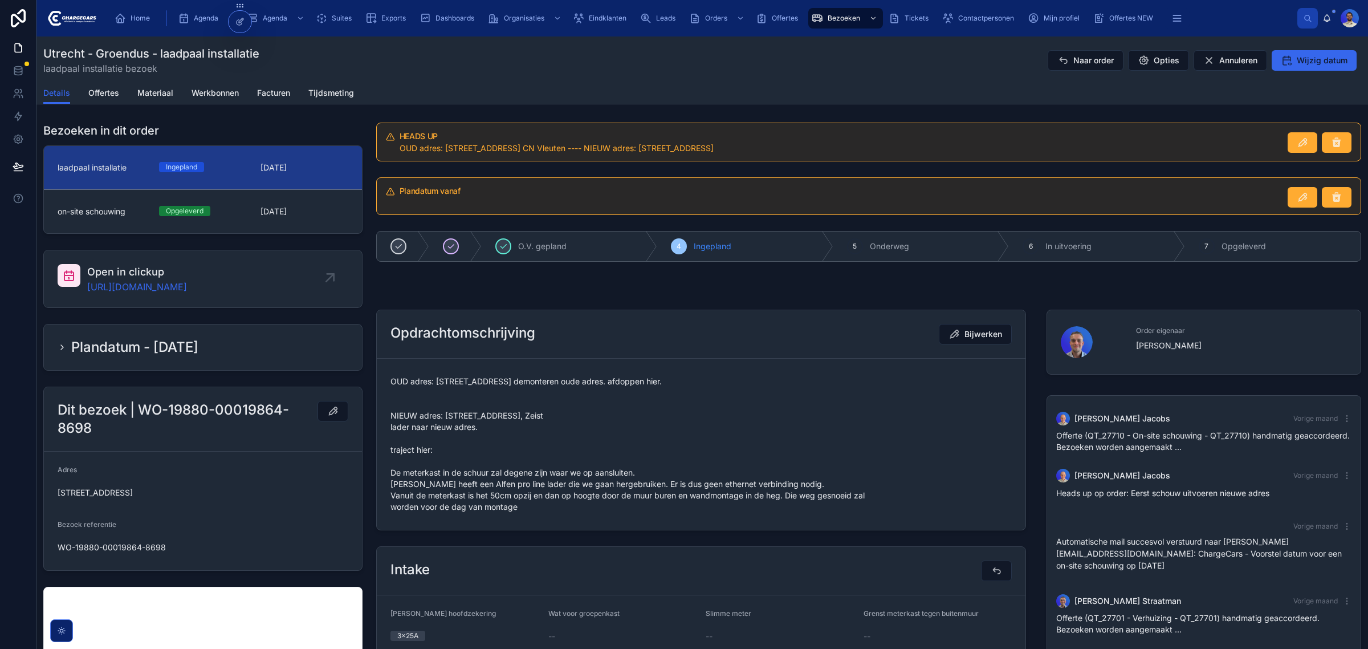
scroll to position [146, 0]
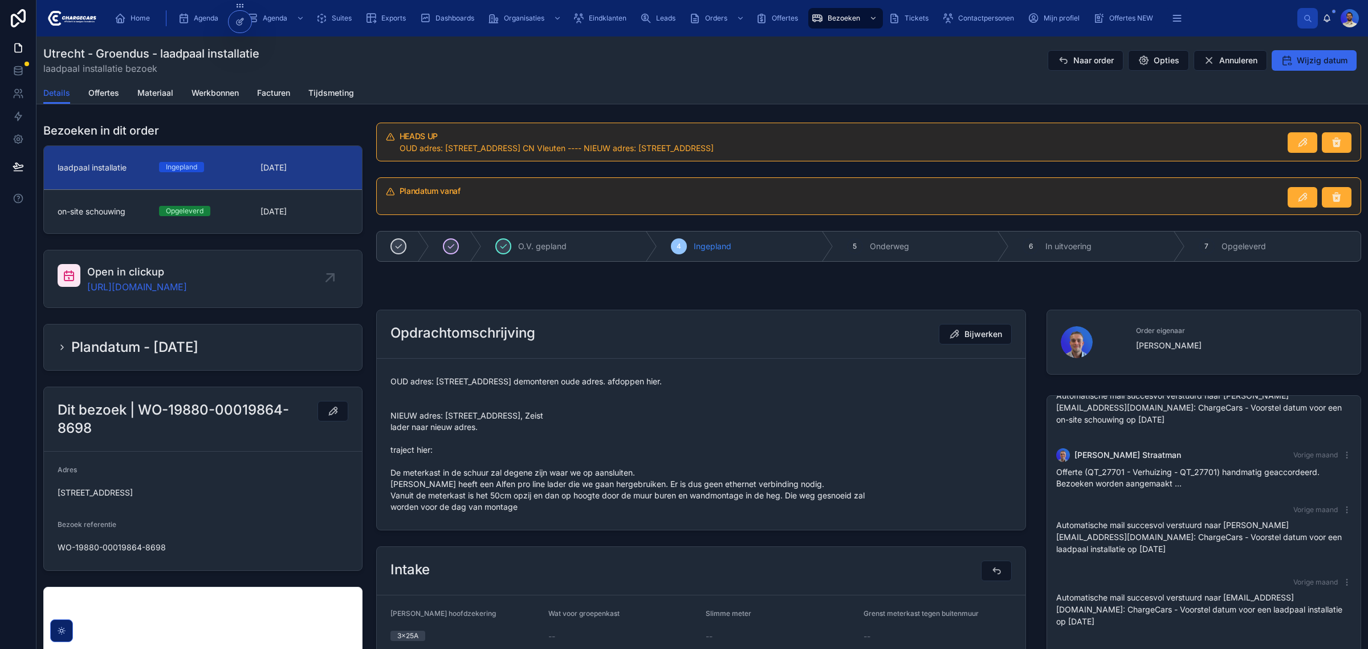
click at [529, 391] on span "OUD adres: [STREET_ADDRESS] demonteren oude adres. afdoppen hier. NIEUW adres: …" at bounding box center [700, 444] width 621 height 137
click at [610, 398] on span "OUD adres: [STREET_ADDRESS] demonteren oude adres. afdoppen hier. NIEUW adres: …" at bounding box center [700, 444] width 621 height 137
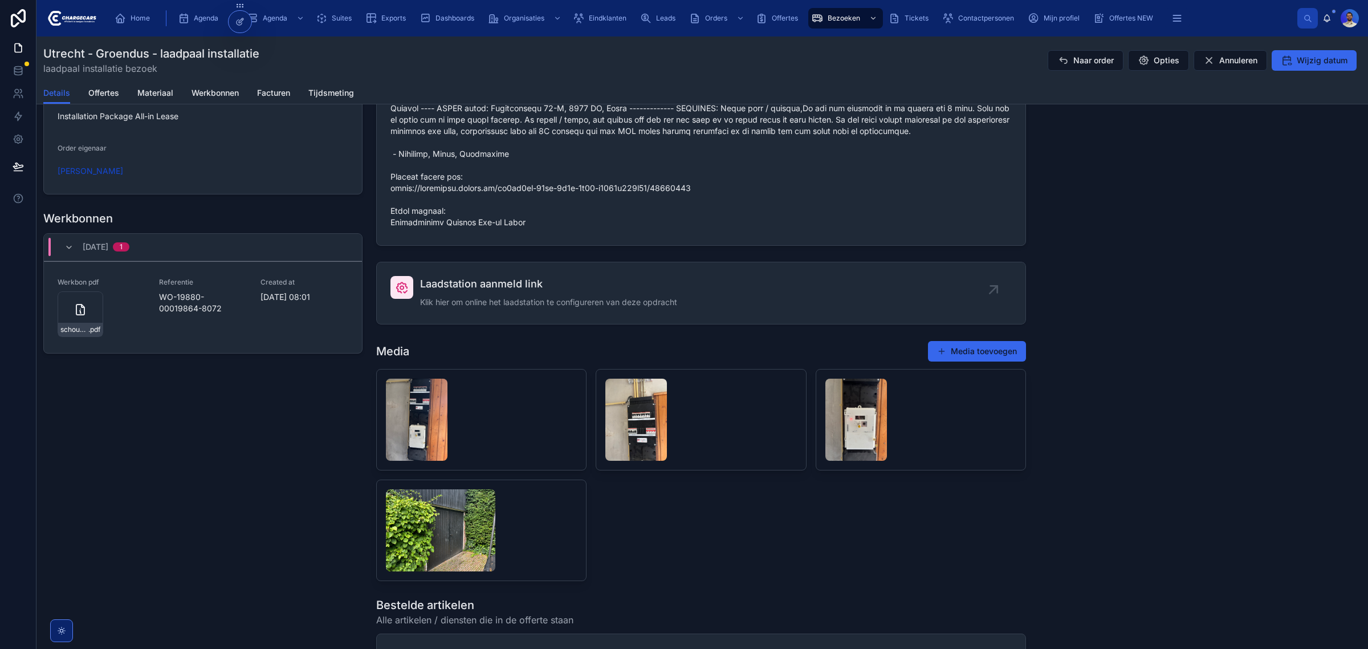
scroll to position [1211, 0]
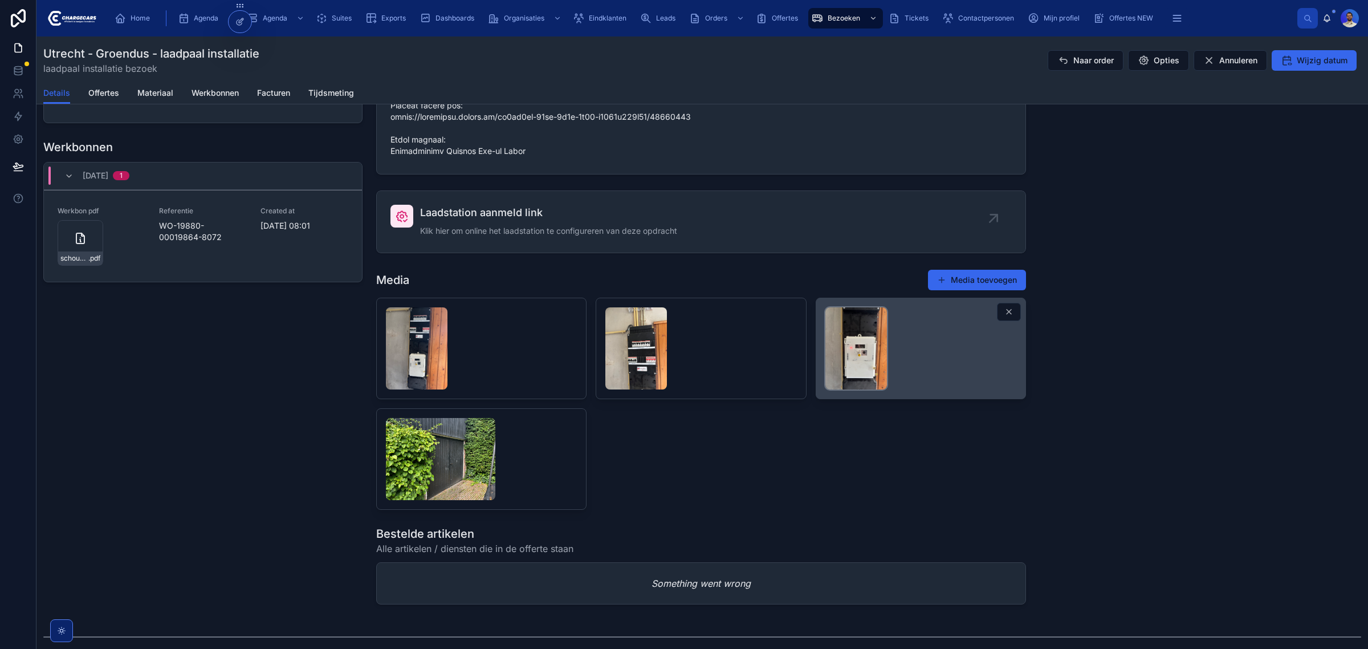
click at [867, 389] on img at bounding box center [856, 348] width 62 height 82
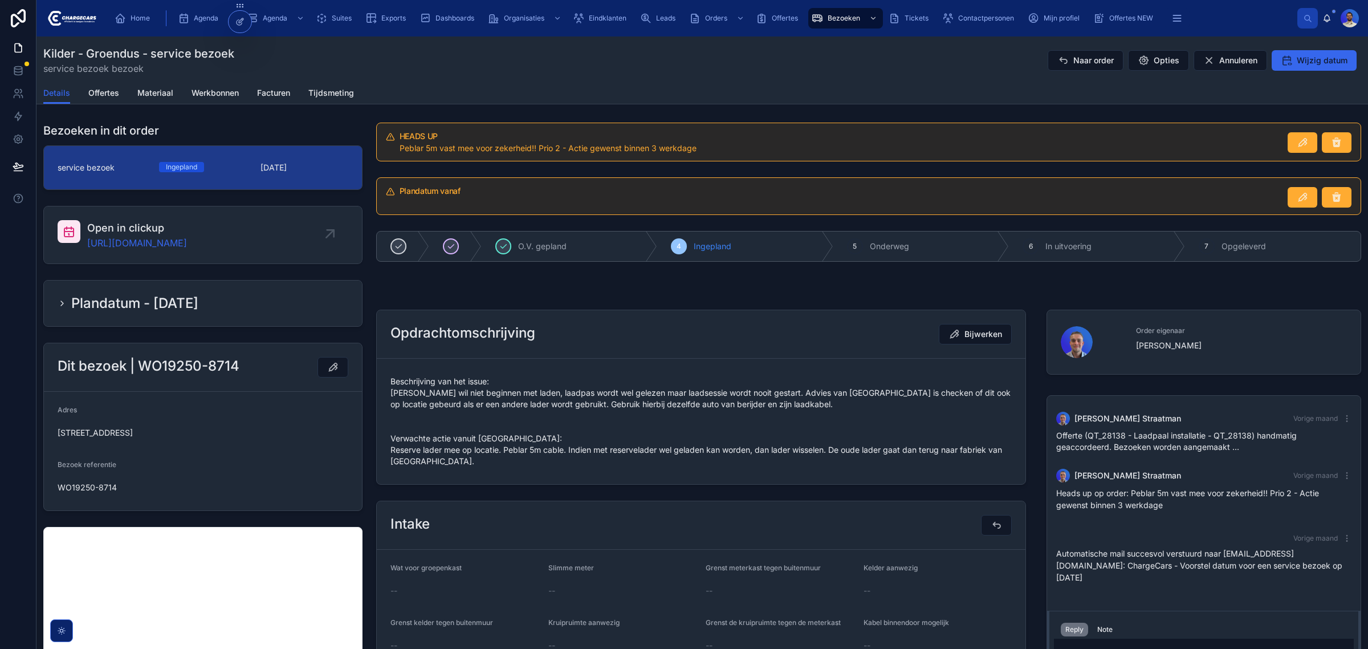
click at [594, 451] on span "Beschrijving van het issue: Lader wil niet beginnen met laden, laadpas wordt we…" at bounding box center [700, 421] width 621 height 91
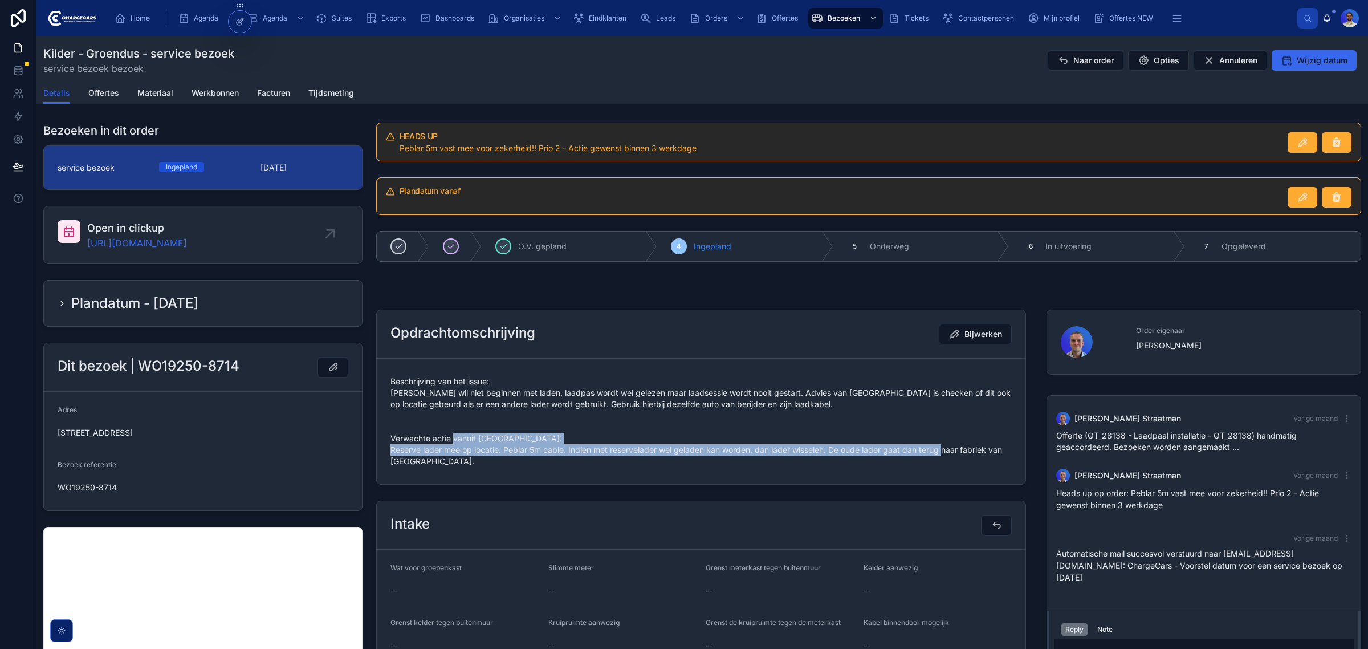
click at [594, 451] on span "Beschrijving van het issue: Lader wil niet beginnen met laden, laadpas wordt we…" at bounding box center [700, 421] width 621 height 91
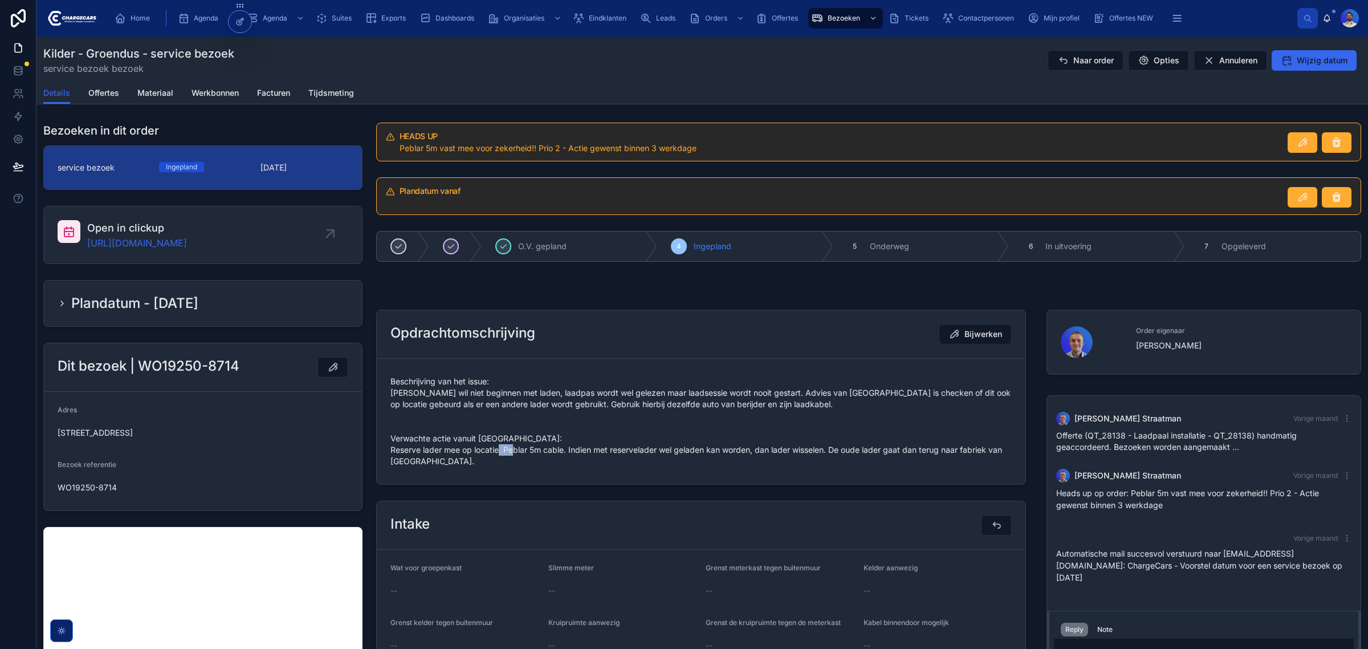
click at [594, 451] on span "Beschrijving van het issue: Lader wil niet beginnen met laden, laadpas wordt we…" at bounding box center [700, 421] width 621 height 91
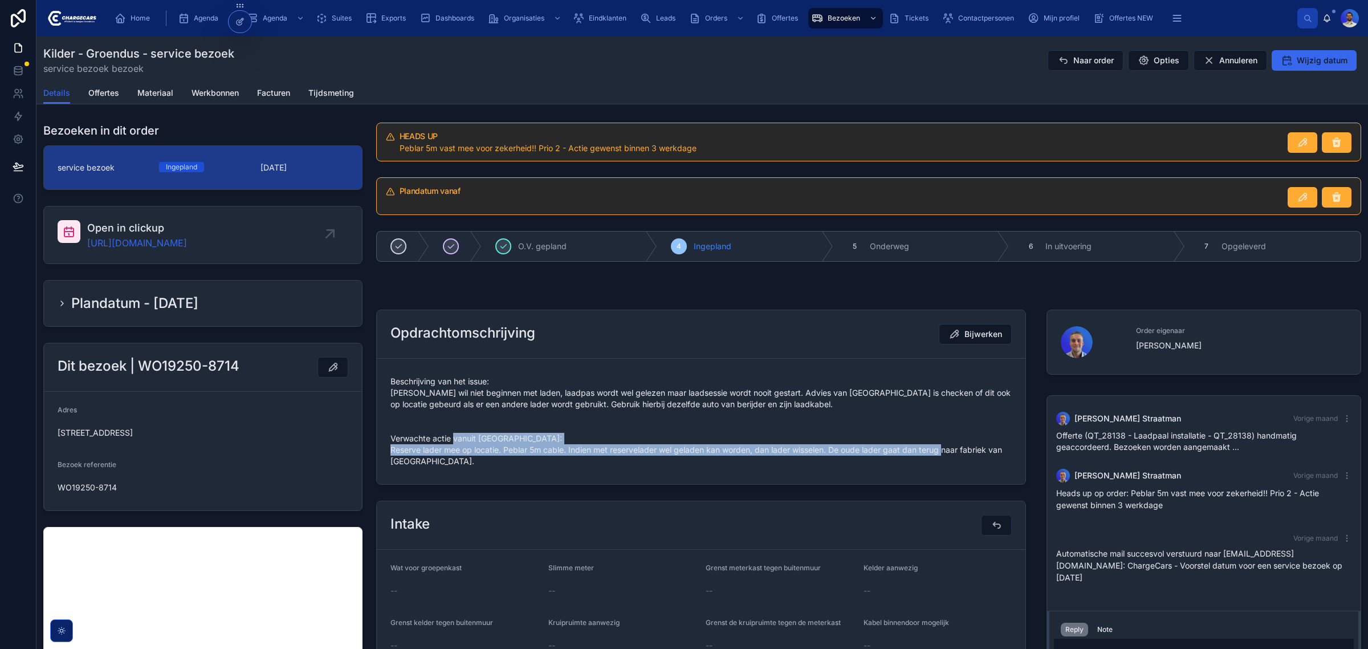
click at [594, 451] on span "Beschrijving van het issue: Lader wil niet beginnen met laden, laadpas wordt we…" at bounding box center [700, 421] width 621 height 91
click at [526, 455] on span "Beschrijving van het issue: Lader wil niet beginnen met laden, laadpas wordt we…" at bounding box center [700, 421] width 621 height 91
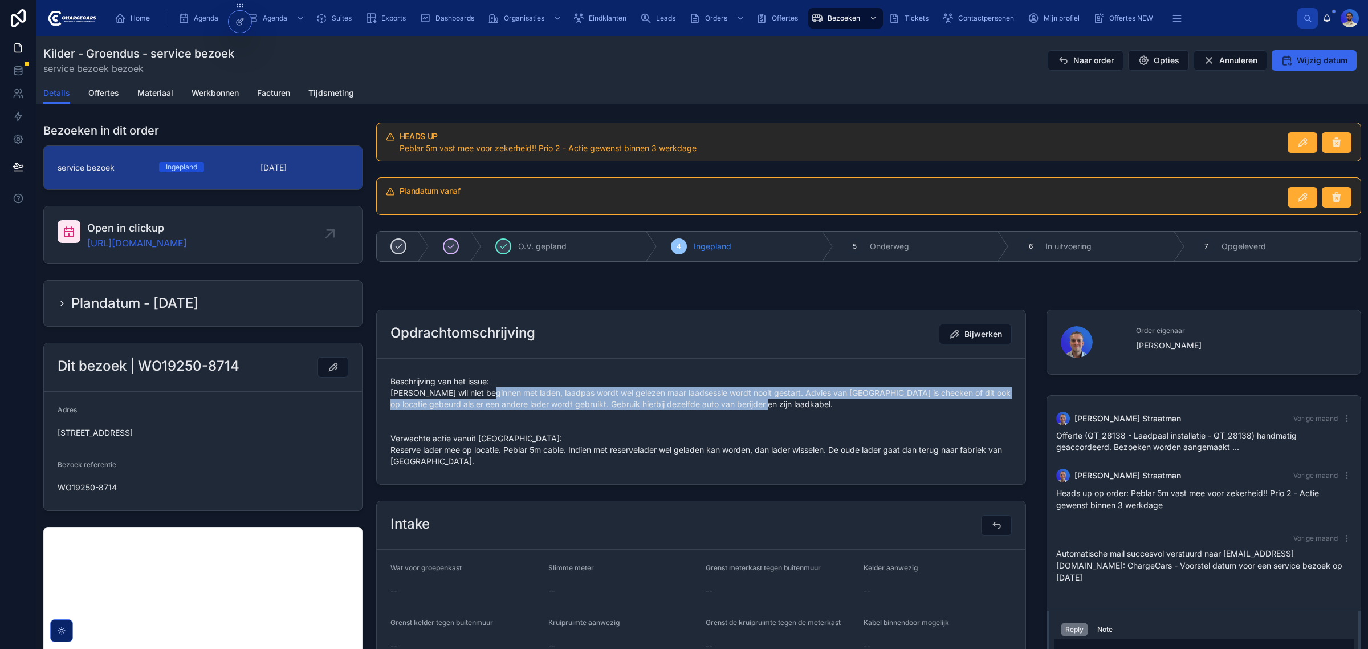
drag, startPoint x: 639, startPoint y: 398, endPoint x: 880, endPoint y: 418, distance: 241.9
click at [880, 418] on span "Beschrijving van het issue: Lader wil niet beginnen met laden, laadpas wordt we…" at bounding box center [700, 421] width 621 height 91
click at [807, 419] on span "Beschrijving van het issue: Lader wil niet beginnen met laden, laadpas wordt we…" at bounding box center [700, 421] width 621 height 91
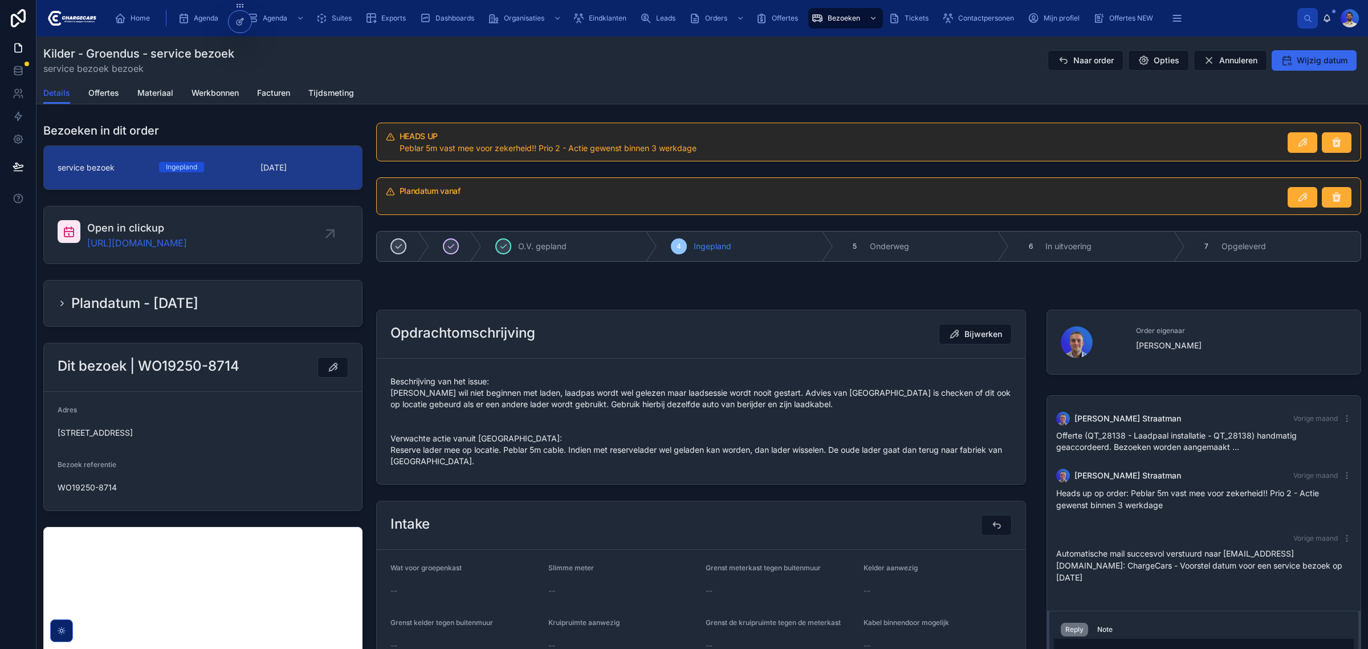
click at [713, 435] on span "Beschrijving van het issue: Lader wil niet beginnen met laden, laadpas wordt we…" at bounding box center [700, 421] width 621 height 91
click at [710, 470] on div "Beschrijving van het issue: Lader wil niet beginnen met laden, laadpas wordt we…" at bounding box center [700, 421] width 621 height 98
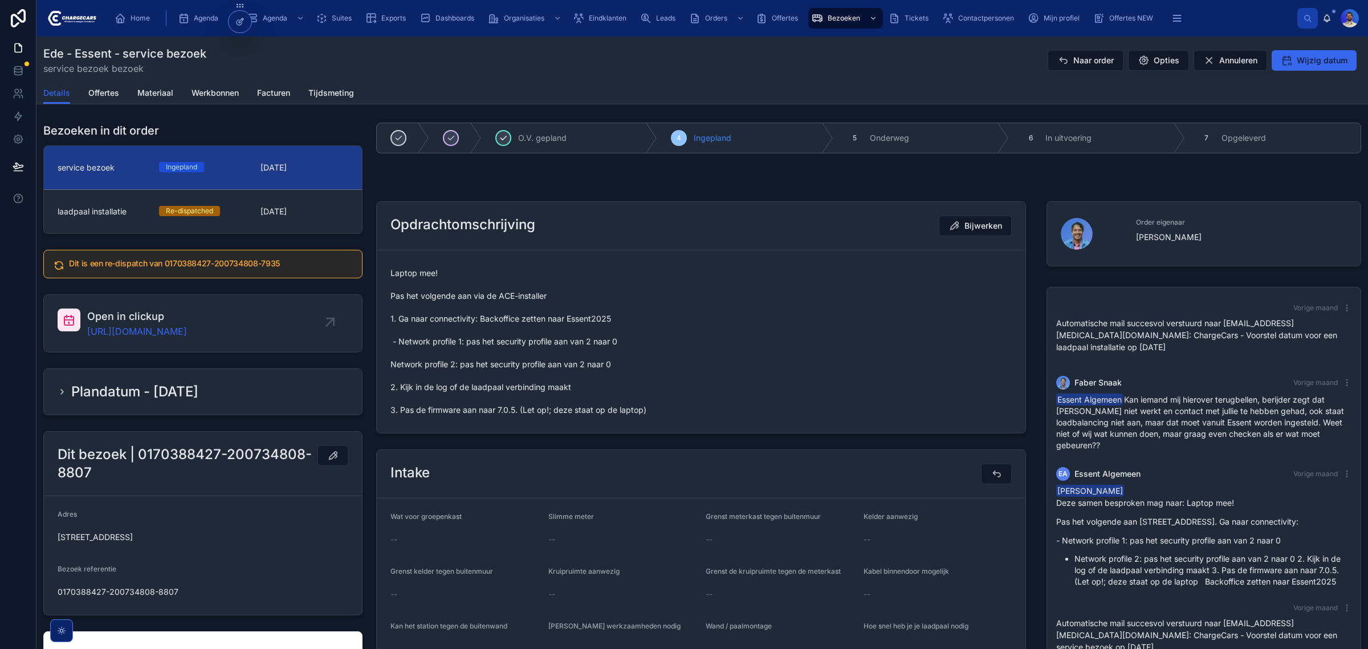
scroll to position [38, 0]
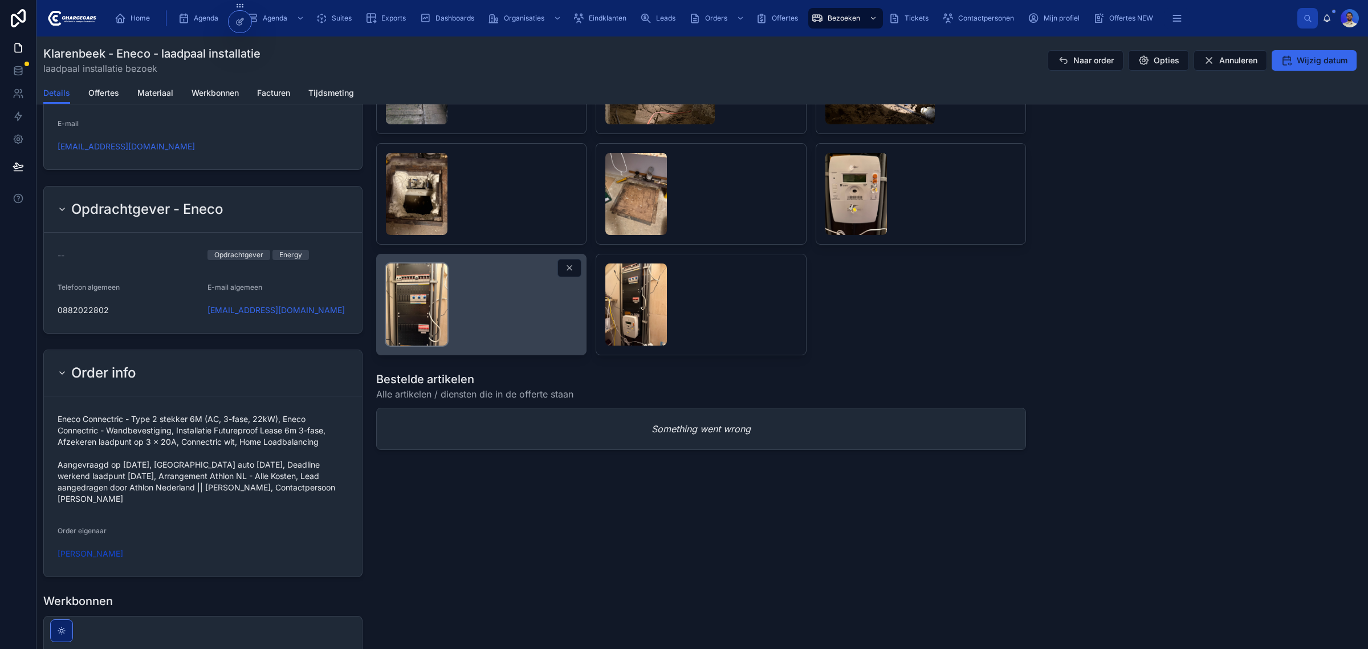
scroll to position [784, 0]
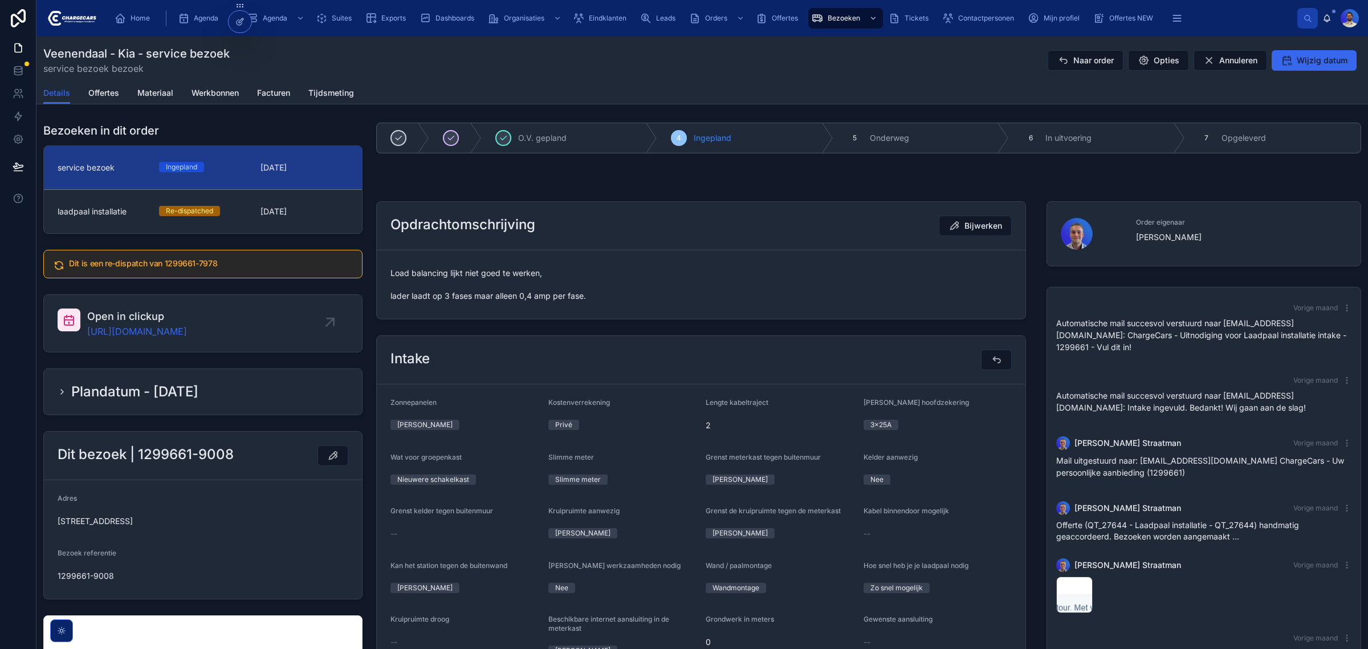
scroll to position [129, 0]
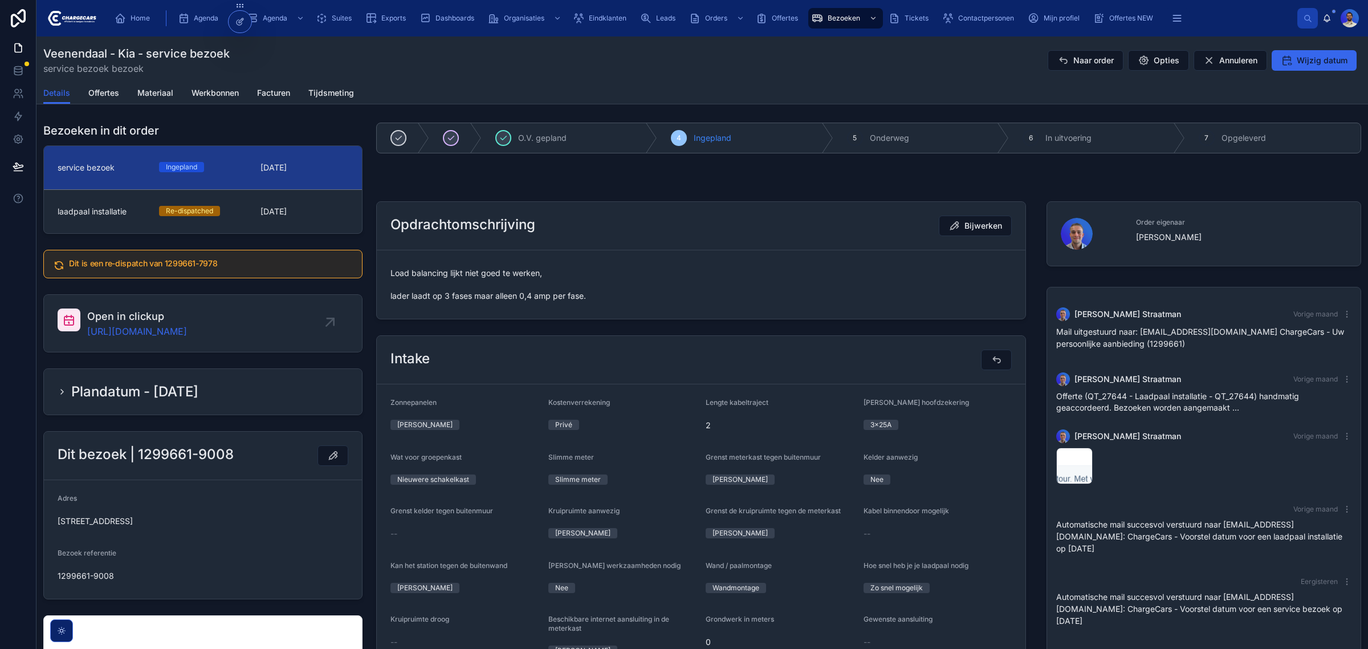
click at [479, 272] on span "Load balancing lijkt niet goed te werken, lader laadt op 3 fases maar alleen 0,…" at bounding box center [700, 284] width 621 height 34
click at [495, 287] on span "Load balancing lijkt niet goed te werken, lader laadt op 3 fases maar alleen 0,…" at bounding box center [700, 284] width 621 height 34
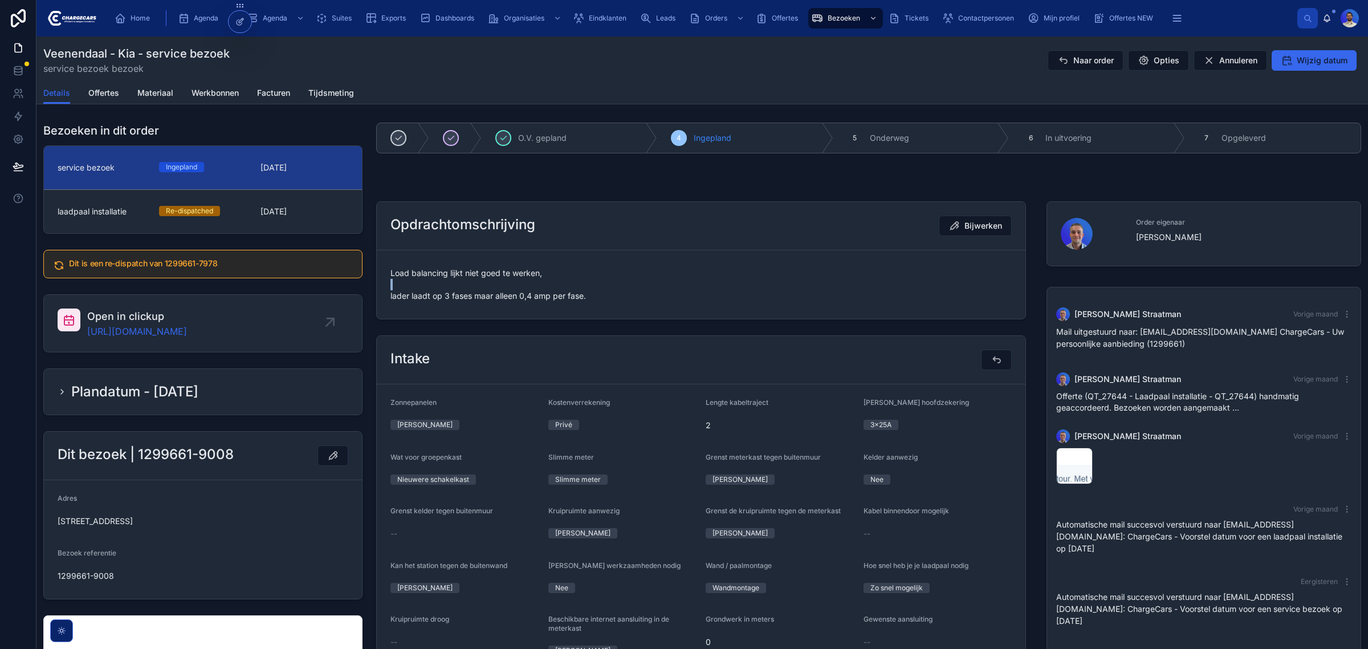
click at [495, 287] on span "Load balancing lijkt niet goed te werken, lader laadt op 3 fases maar alleen 0,…" at bounding box center [700, 284] width 621 height 34
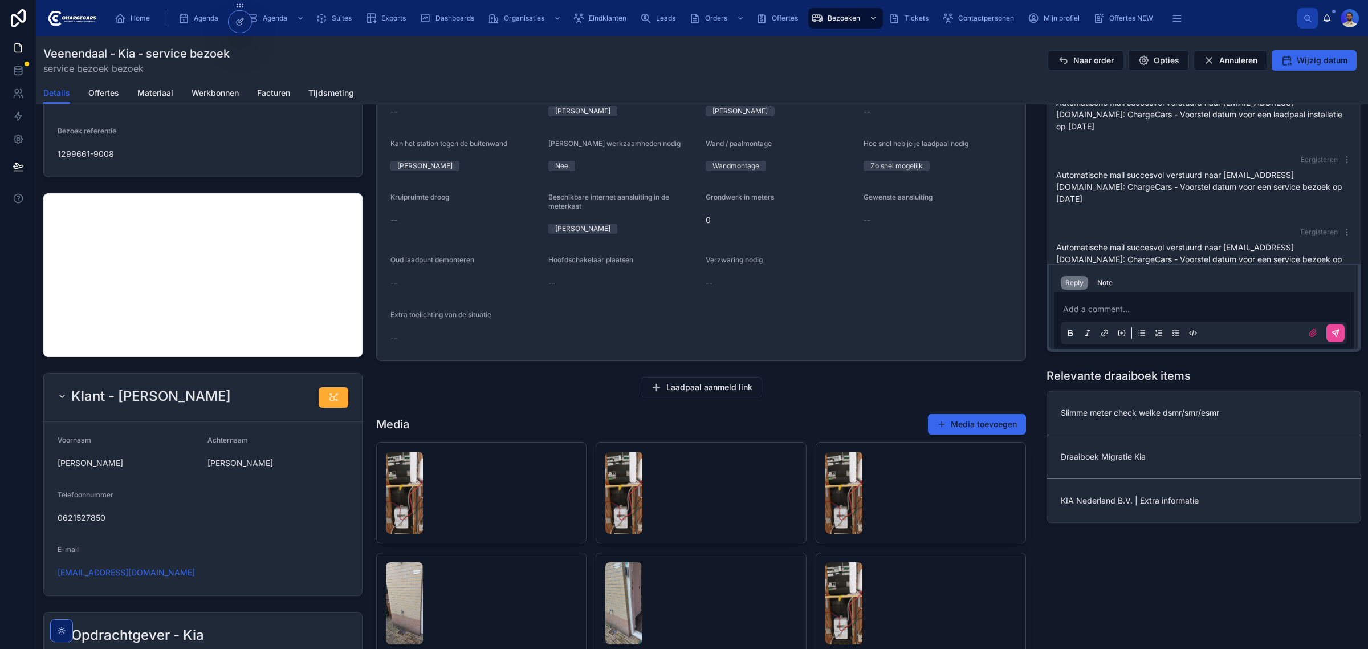
scroll to position [214, 0]
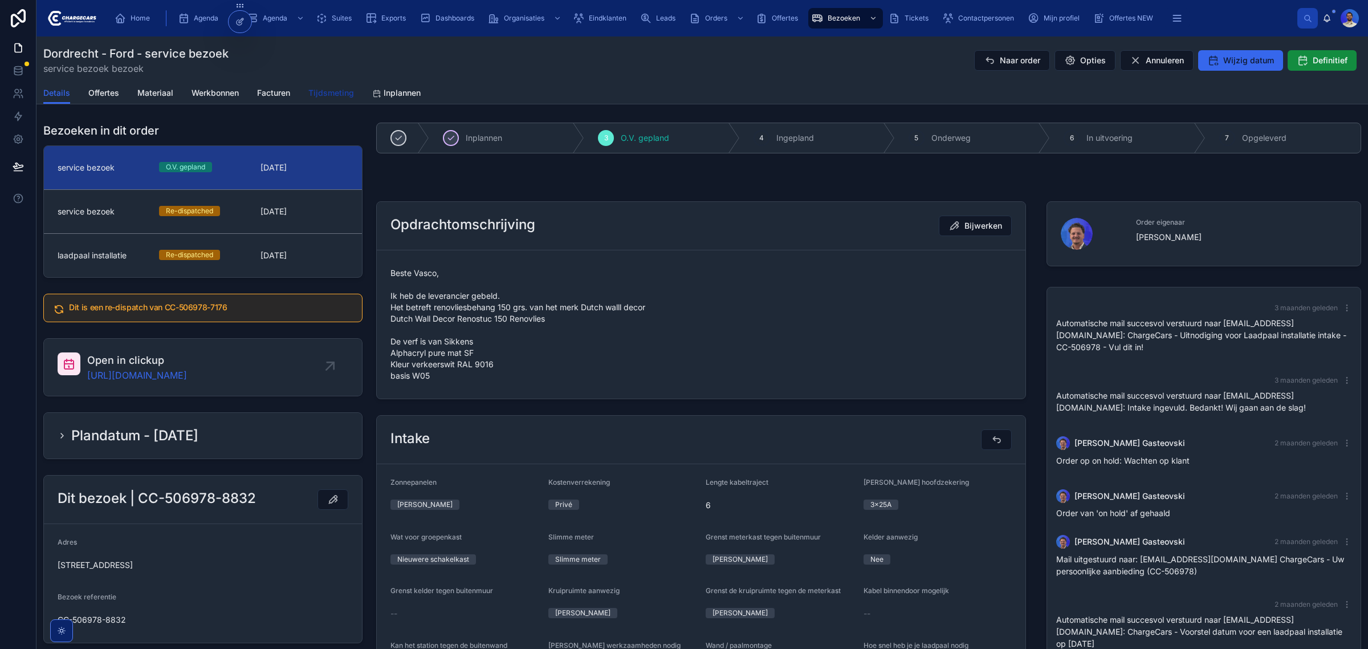
scroll to position [345, 0]
